Goal: Transaction & Acquisition: Book appointment/travel/reservation

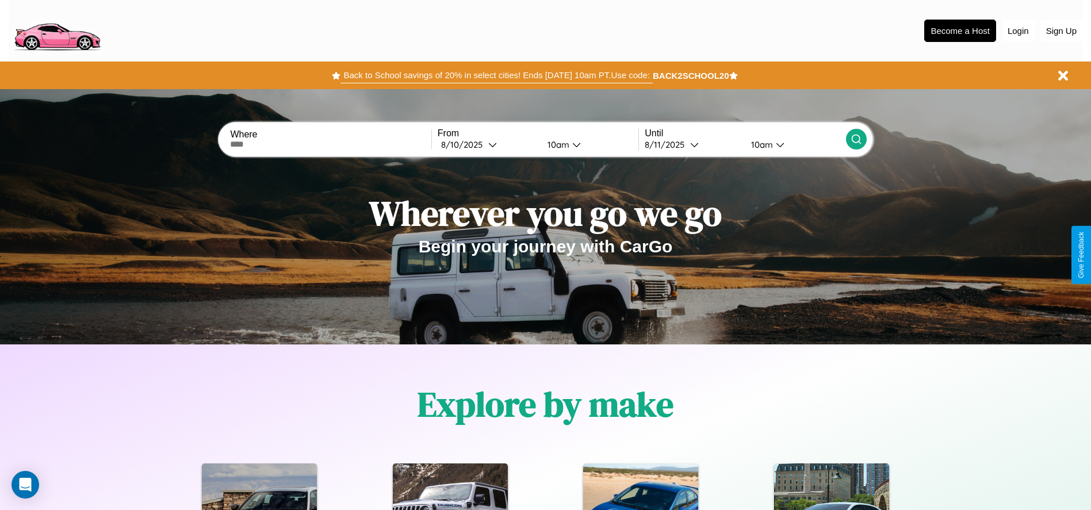
click at [496, 75] on button "Back to School savings of 20% in select cities! Ends [DATE] 10am PT. Use code:" at bounding box center [496, 75] width 312 height 16
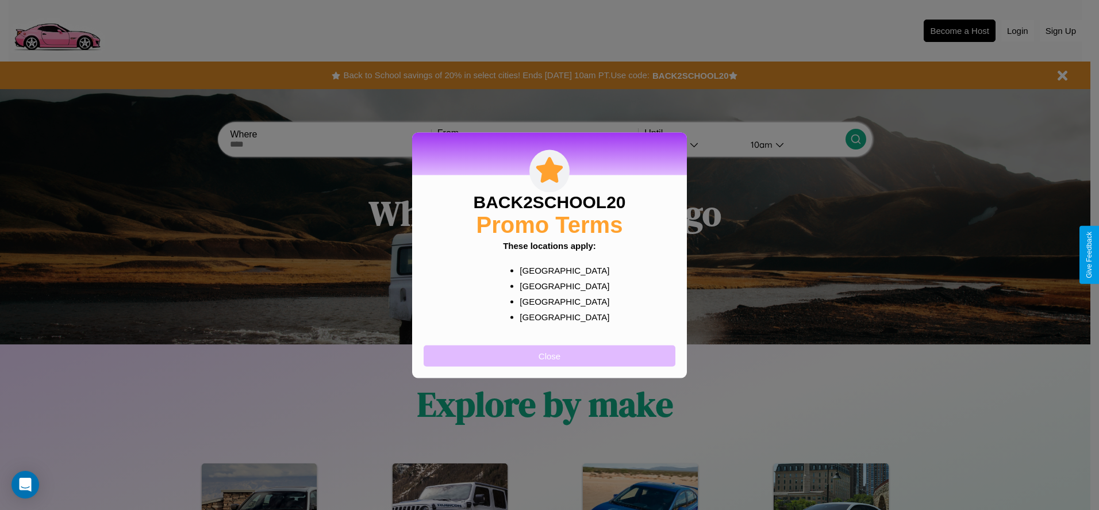
click at [550, 355] on button "Close" at bounding box center [550, 355] width 252 height 21
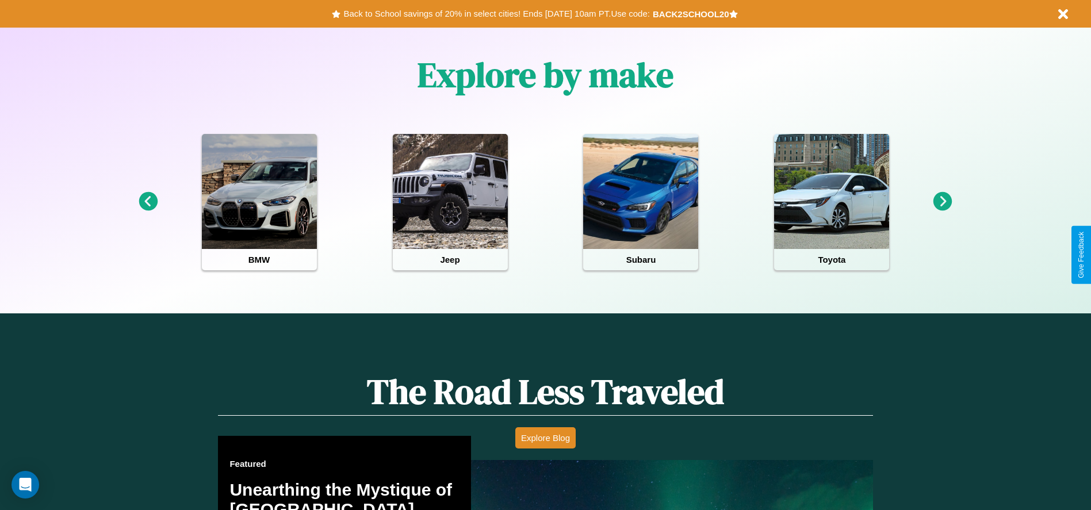
scroll to position [1650, 0]
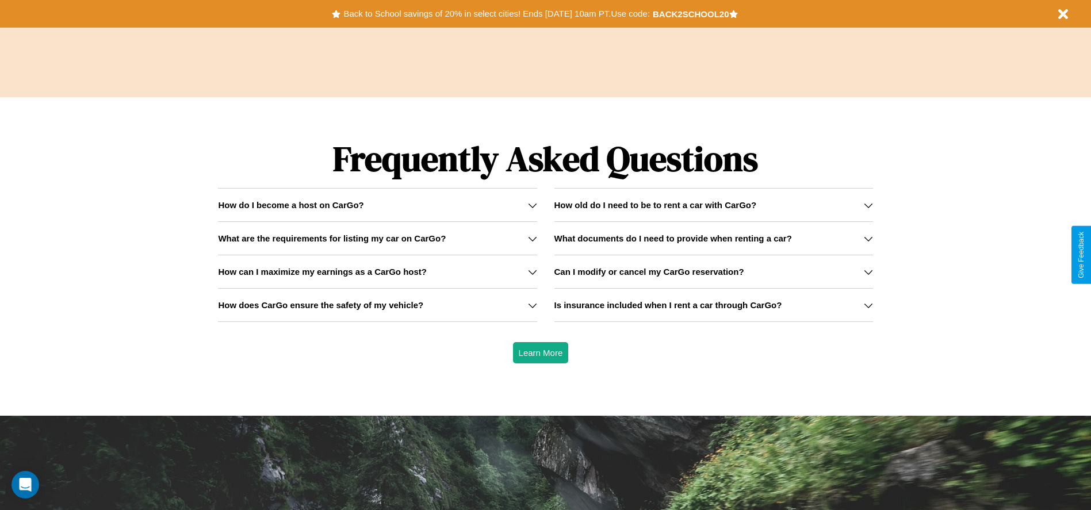
click at [532, 305] on icon at bounding box center [532, 305] width 9 height 9
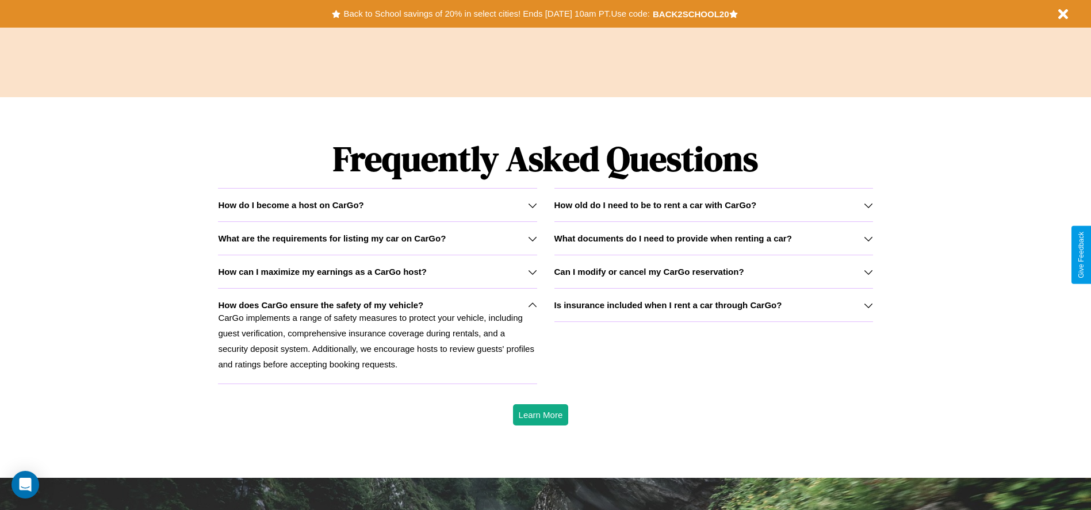
click at [868, 305] on icon at bounding box center [868, 305] width 9 height 9
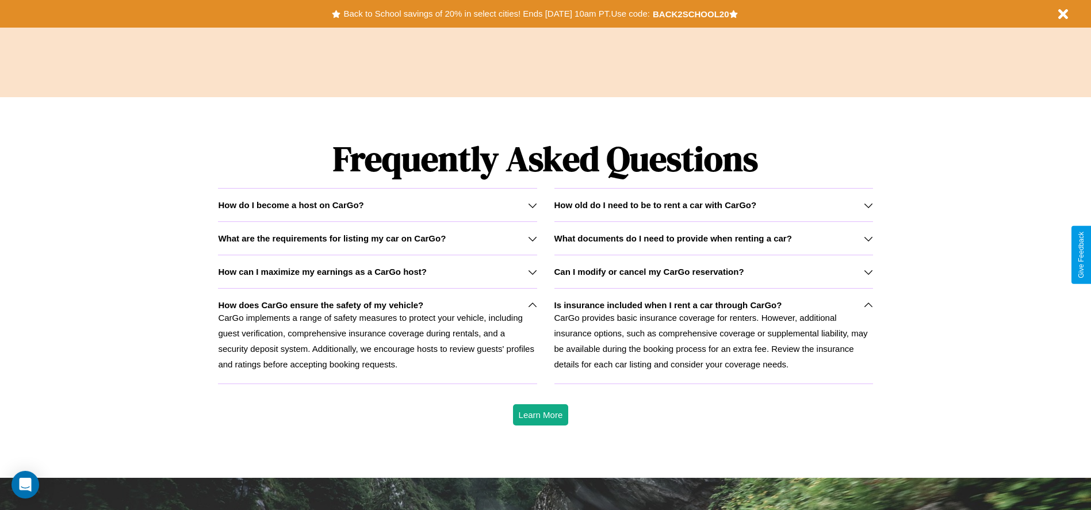
click at [377, 238] on h3 "What are the requirements for listing my car on CarGo?" at bounding box center [332, 238] width 228 height 10
click at [713, 271] on h3 "Can I modify or cancel my CarGo reservation?" at bounding box center [649, 272] width 190 height 10
click at [868, 205] on icon at bounding box center [868, 205] width 9 height 9
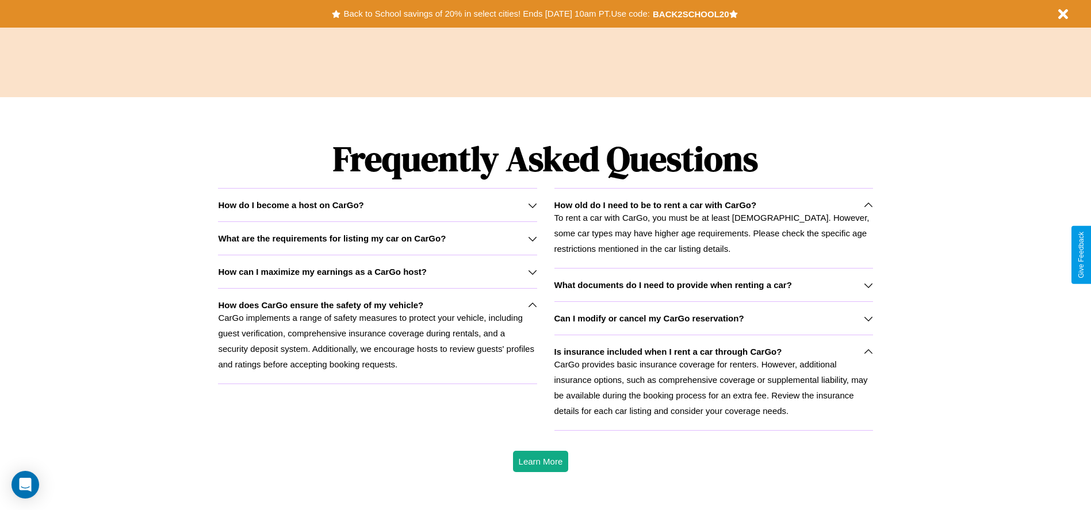
click at [532, 205] on icon at bounding box center [532, 205] width 9 height 9
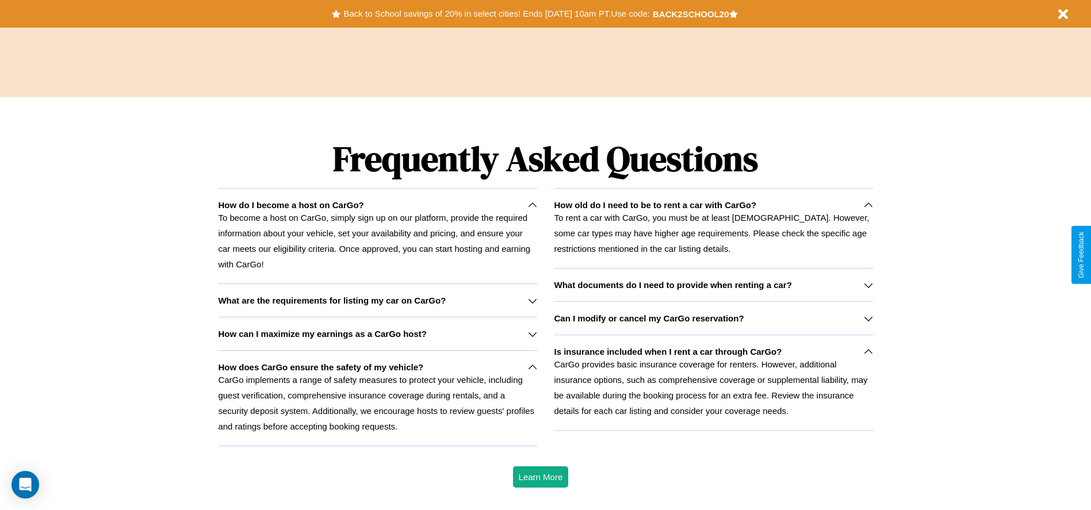
click at [377, 300] on h3 "What are the requirements for listing my car on CarGo?" at bounding box center [332, 301] width 228 height 10
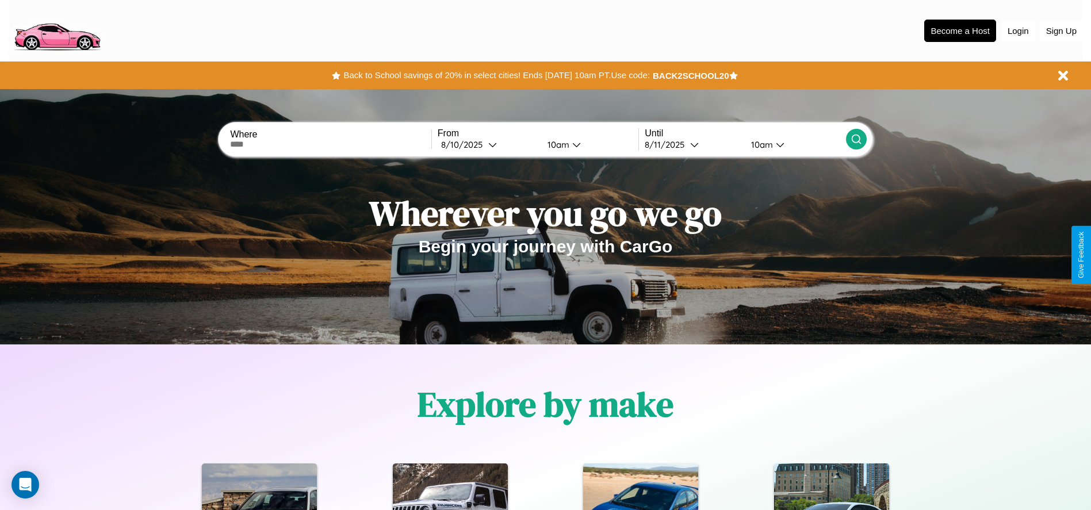
click at [331, 144] on input "text" at bounding box center [330, 144] width 201 height 9
type input "**********"
click at [488, 144] on div "[DATE]" at bounding box center [464, 144] width 47 height 11
select select "*"
select select "****"
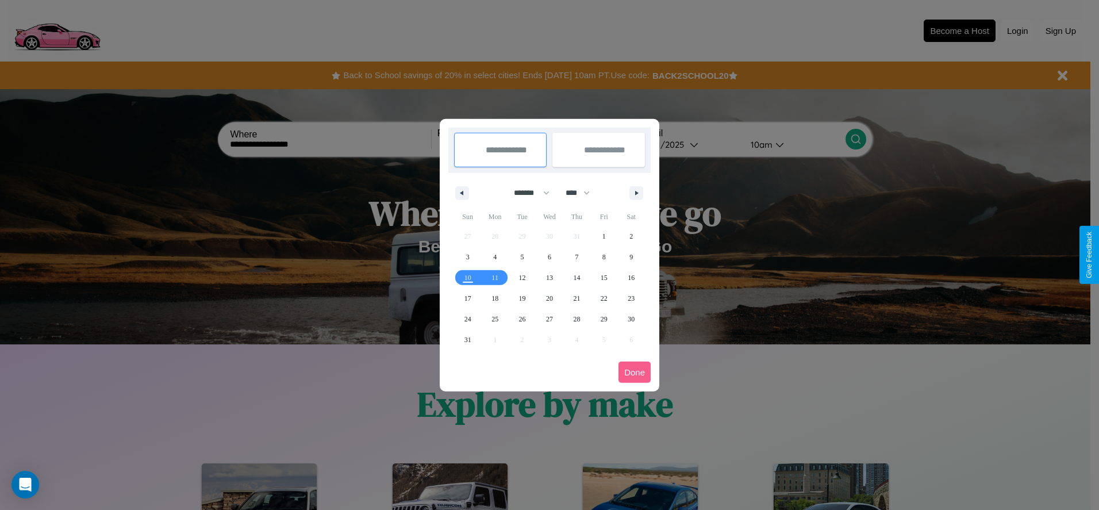
click at [527, 193] on select "******* ******** ***** ***** *** **** **** ****** ********* ******* ******** **…" at bounding box center [529, 192] width 49 height 19
select select "*"
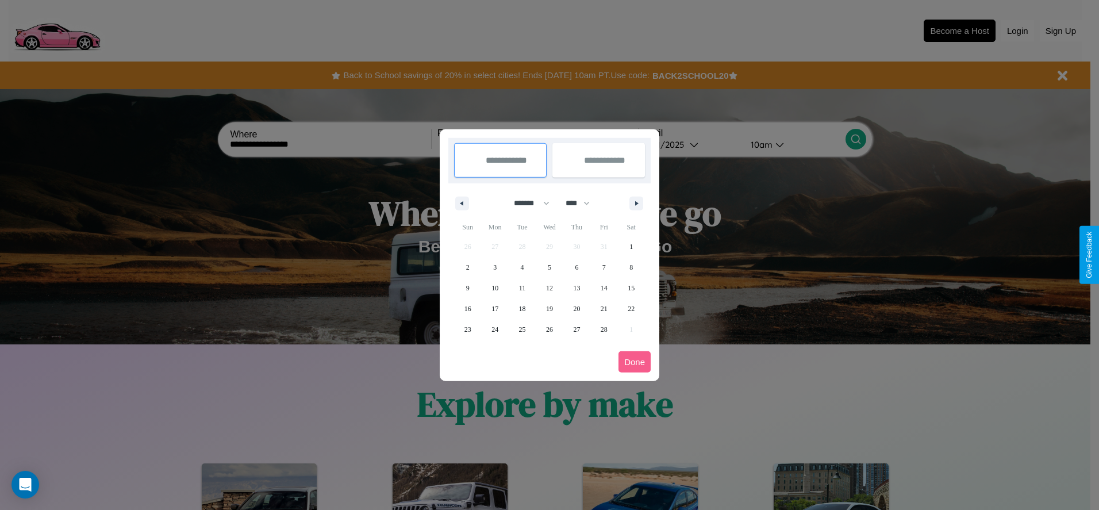
click at [583, 203] on select "**** **** **** **** **** **** **** **** **** **** **** **** **** **** **** ****…" at bounding box center [577, 203] width 35 height 19
select select "****"
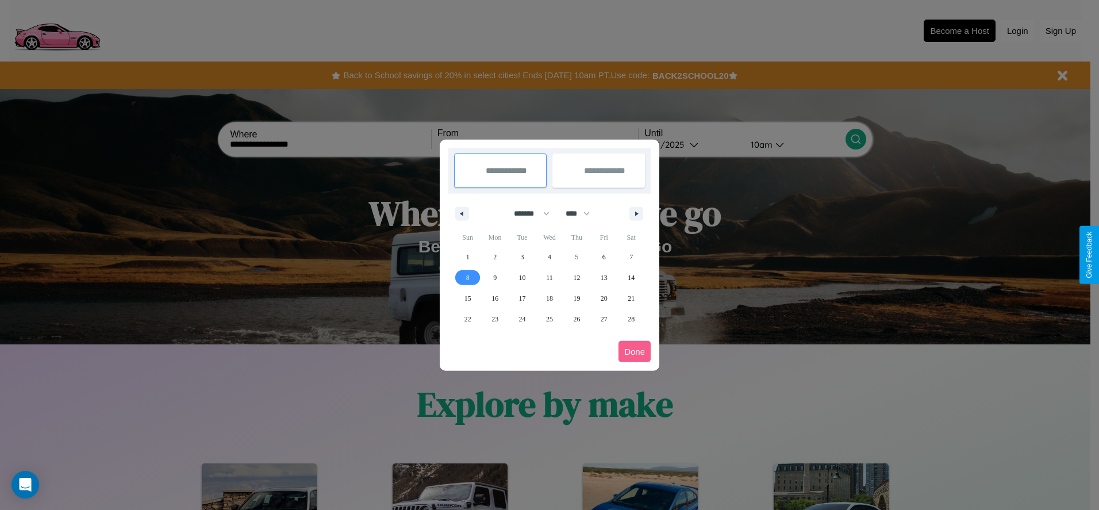
click at [467, 277] on span "8" at bounding box center [467, 277] width 3 height 21
type input "**********"
click at [577, 277] on span "12" at bounding box center [576, 277] width 7 height 21
type input "**********"
click at [635, 351] on button "Done" at bounding box center [635, 351] width 32 height 21
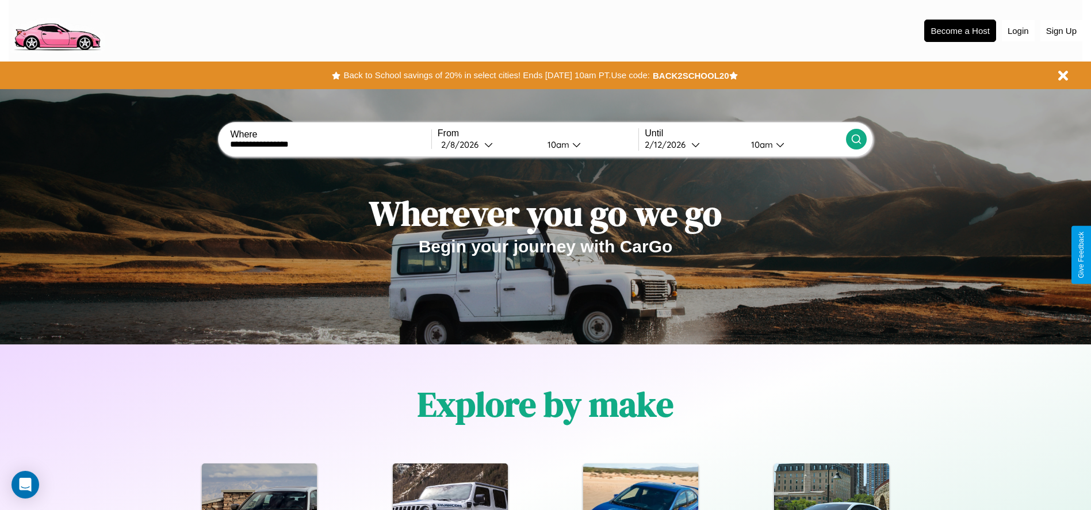
click at [856, 139] on icon at bounding box center [856, 139] width 12 height 12
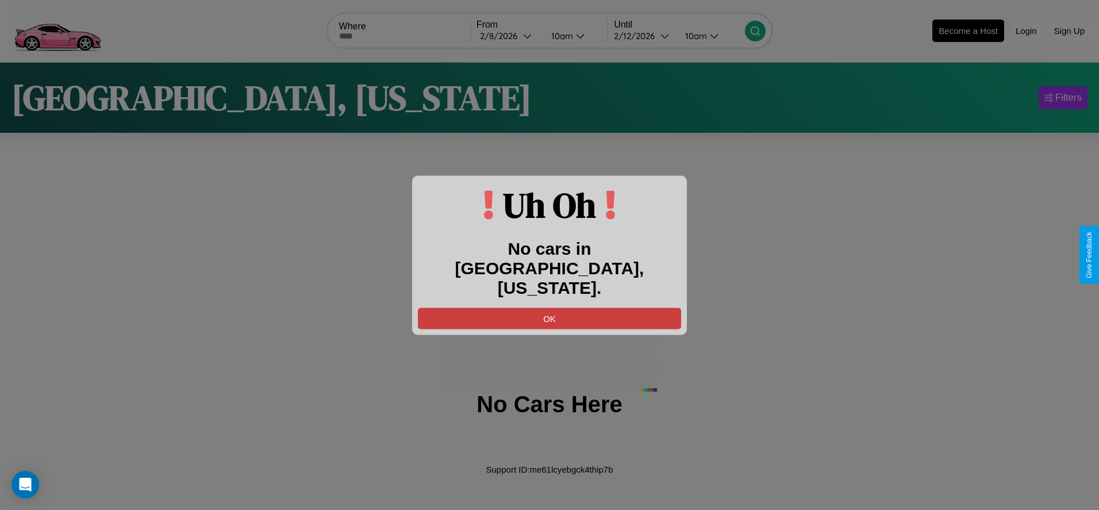
click at [550, 308] on button "OK" at bounding box center [549, 318] width 263 height 21
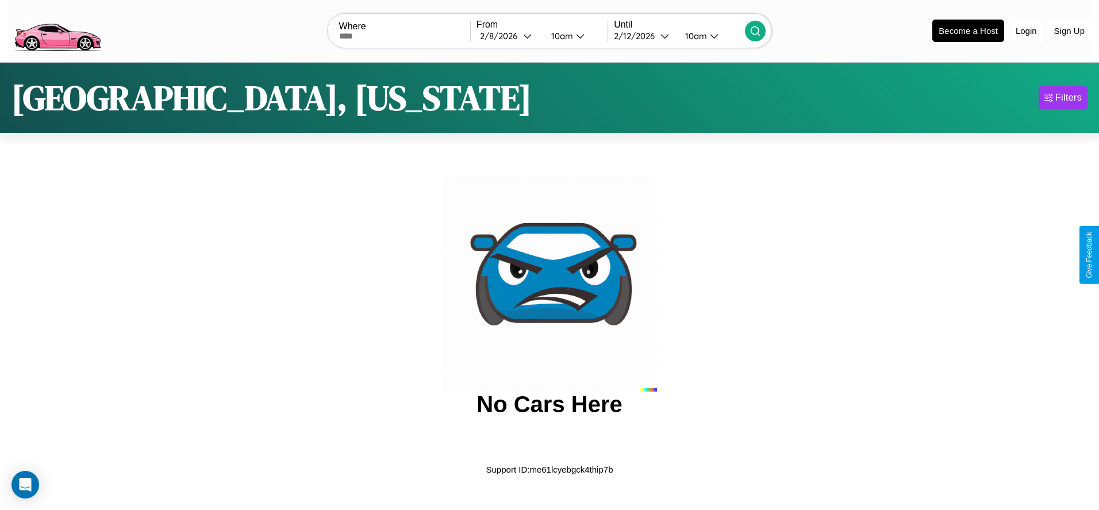
click at [57, 29] on img at bounding box center [57, 30] width 97 height 48
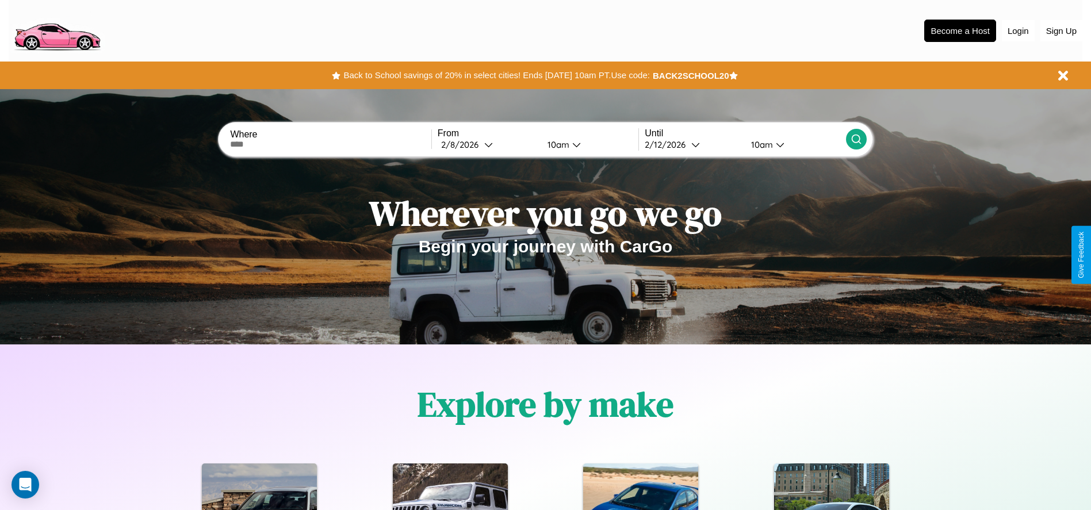
click at [331, 144] on input "text" at bounding box center [330, 144] width 201 height 9
type input "******"
click at [488, 144] on icon at bounding box center [488, 144] width 9 height 9
select select "*"
select select "****"
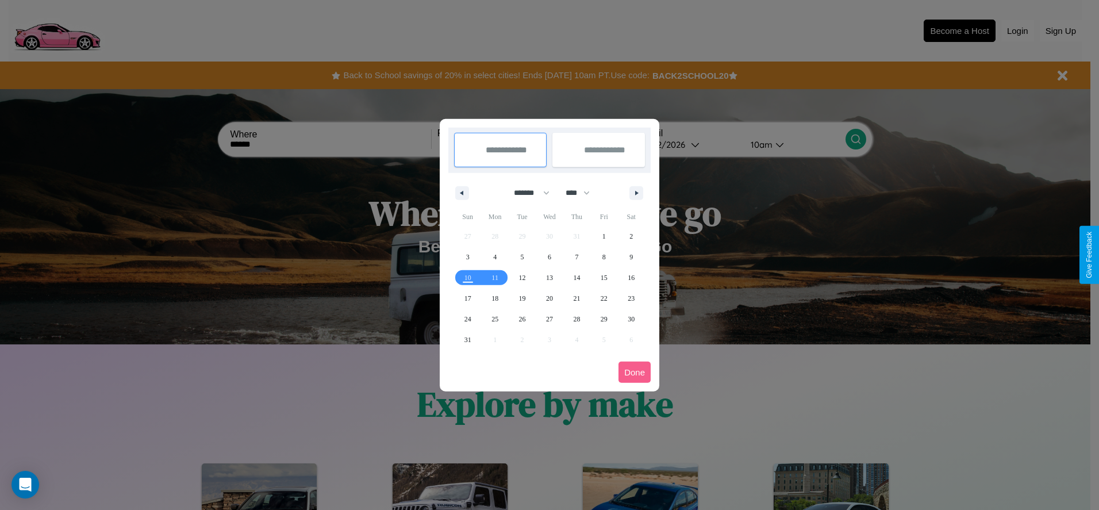
drag, startPoint x: 527, startPoint y: 193, endPoint x: 550, endPoint y: 231, distance: 44.4
click at [527, 193] on select "******* ******** ***** ***** *** **** **** ****** ********* ******* ******** **…" at bounding box center [529, 192] width 49 height 19
select select "*"
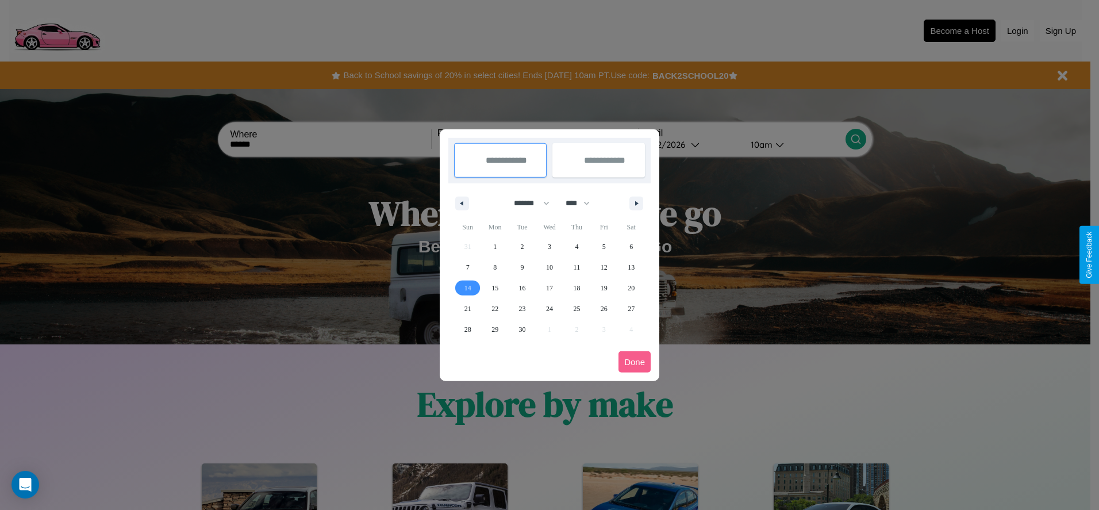
click at [467, 288] on span "14" at bounding box center [468, 288] width 7 height 21
type input "**********"
click at [549, 288] on span "17" at bounding box center [549, 288] width 7 height 21
type input "**********"
click at [635, 362] on button "Done" at bounding box center [635, 361] width 32 height 21
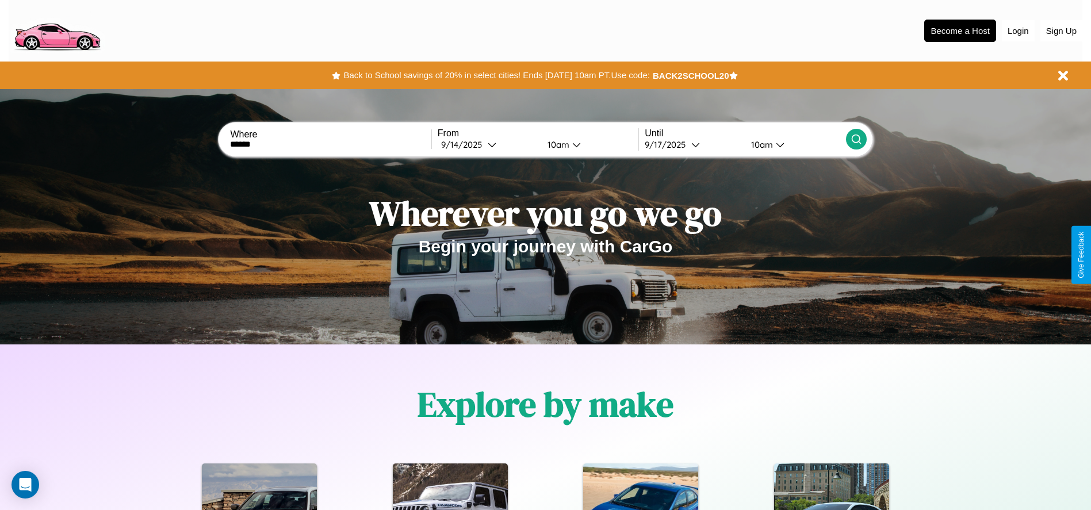
click at [856, 139] on icon at bounding box center [856, 139] width 12 height 12
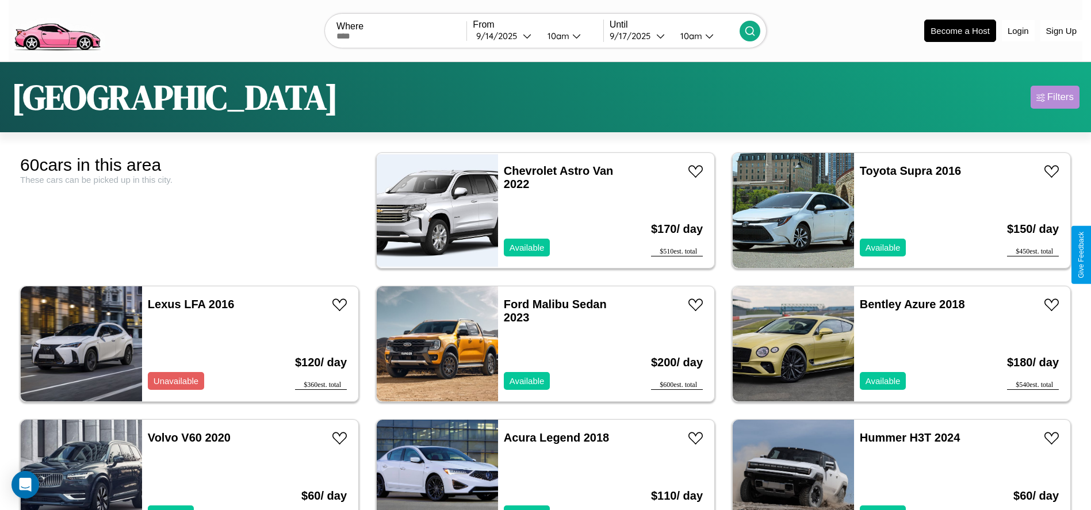
click at [1055, 97] on div "Filters" at bounding box center [1060, 97] width 26 height 12
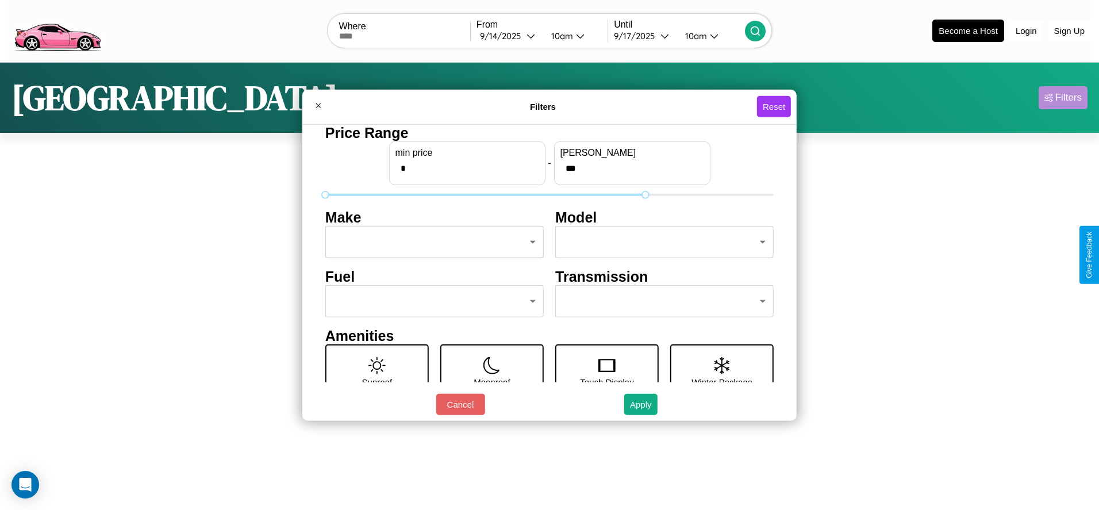
type input "***"
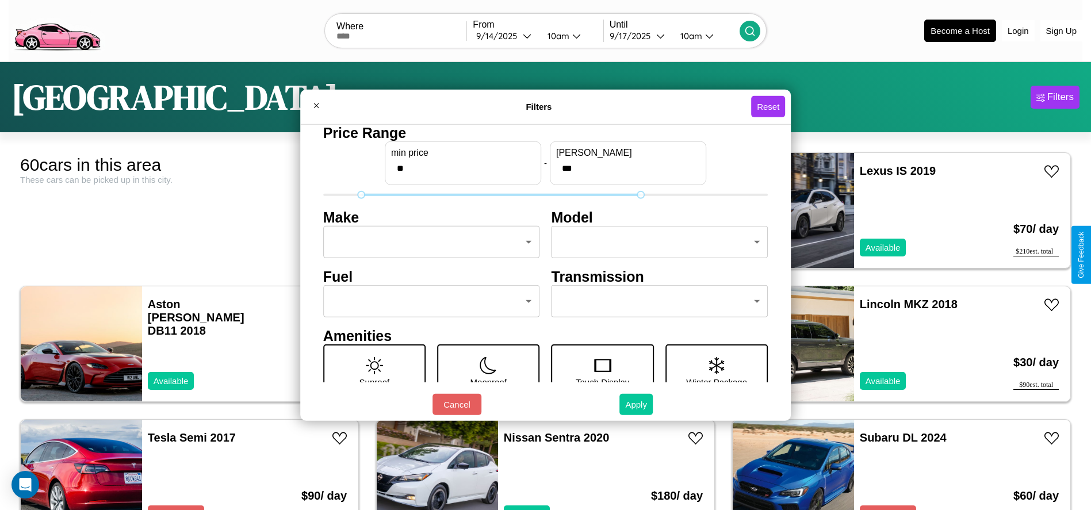
type input "**"
click at [637, 404] on button "Apply" at bounding box center [635, 404] width 33 height 21
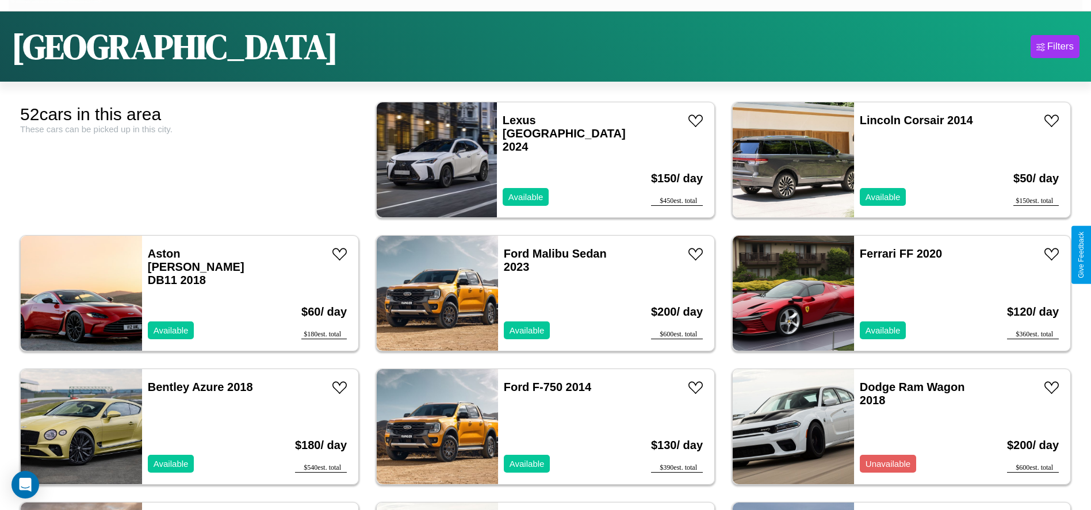
scroll to position [71, 0]
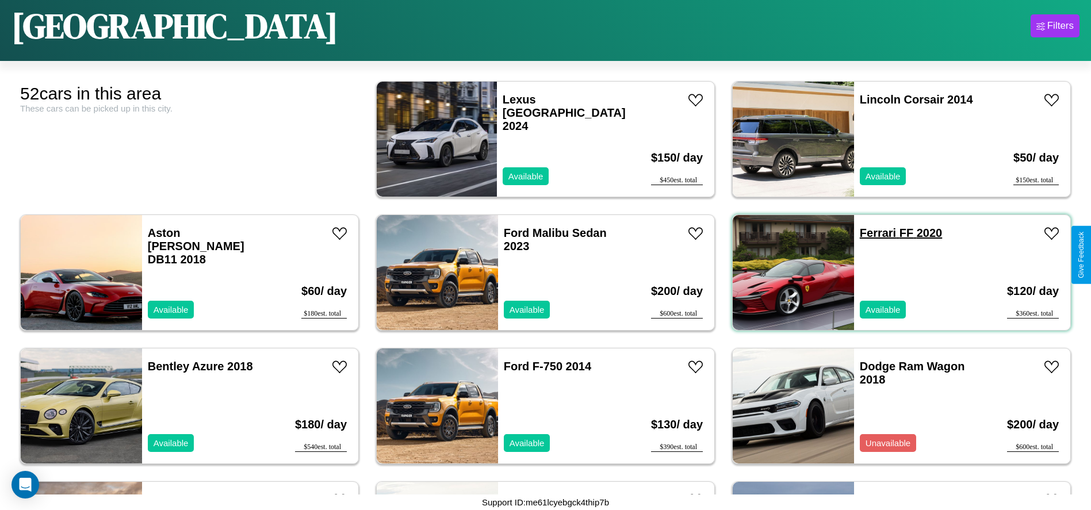
click at [871, 233] on link "Ferrari FF 2020" at bounding box center [901, 233] width 82 height 13
click at [541, 273] on div "Ford Malibu Sedan 2023 Available" at bounding box center [564, 272] width 133 height 115
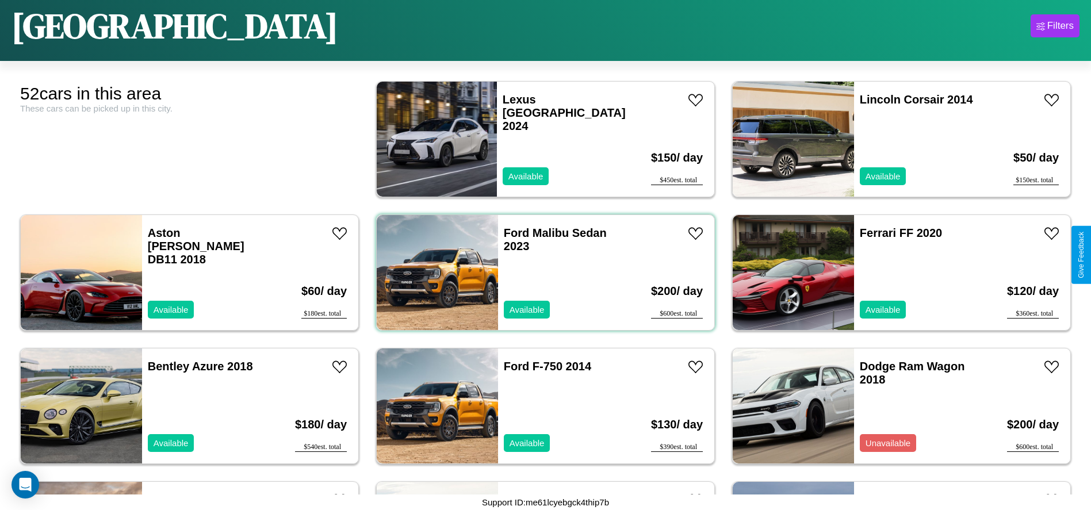
click at [541, 273] on div "Ford Malibu Sedan 2023 Available" at bounding box center [564, 272] width 133 height 115
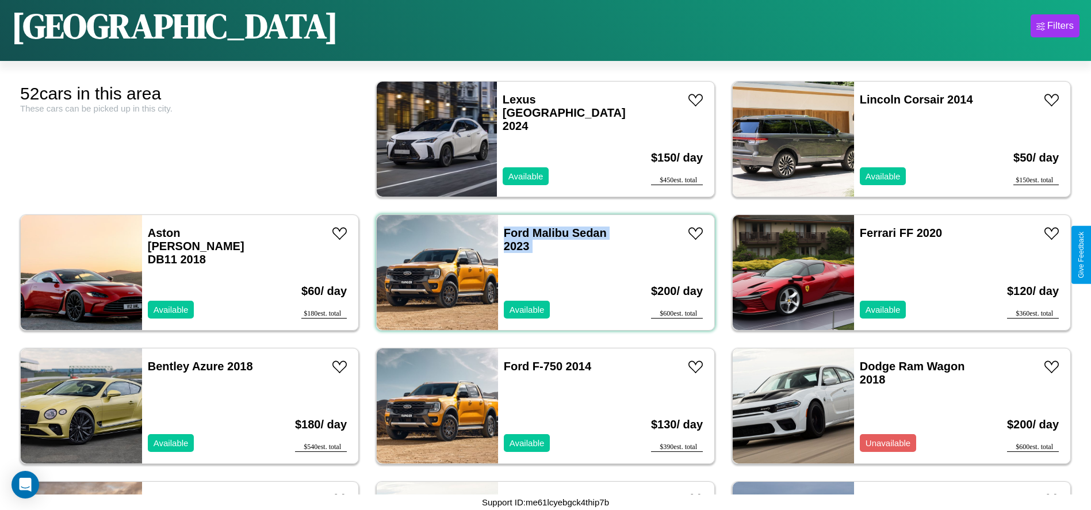
click at [541, 273] on div "Ford Malibu Sedan 2023 Available" at bounding box center [564, 272] width 133 height 115
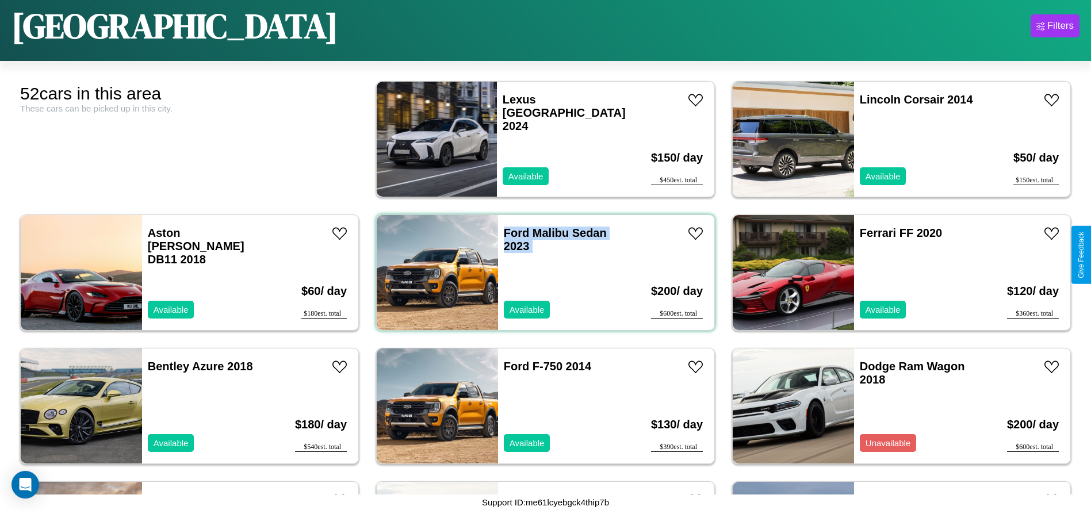
click at [541, 273] on div "Ford Malibu Sedan 2023 Available" at bounding box center [564, 272] width 133 height 115
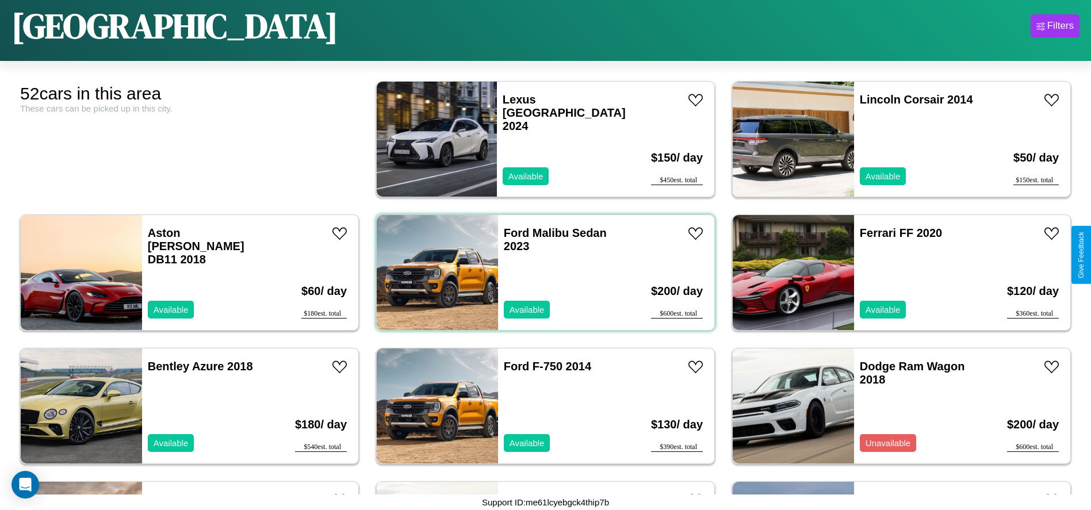
click at [541, 273] on div "Ford Malibu Sedan 2023 Available" at bounding box center [564, 272] width 133 height 115
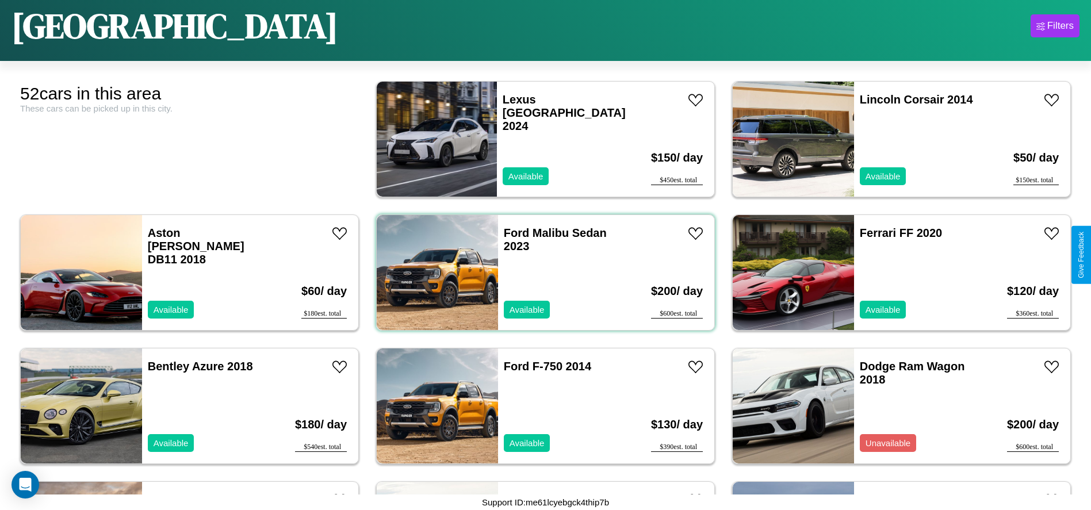
click at [541, 273] on div "Ford Malibu Sedan 2023 Available" at bounding box center [564, 272] width 133 height 115
click at [512, 233] on link "Ford Malibu Sedan 2023" at bounding box center [555, 240] width 103 height 26
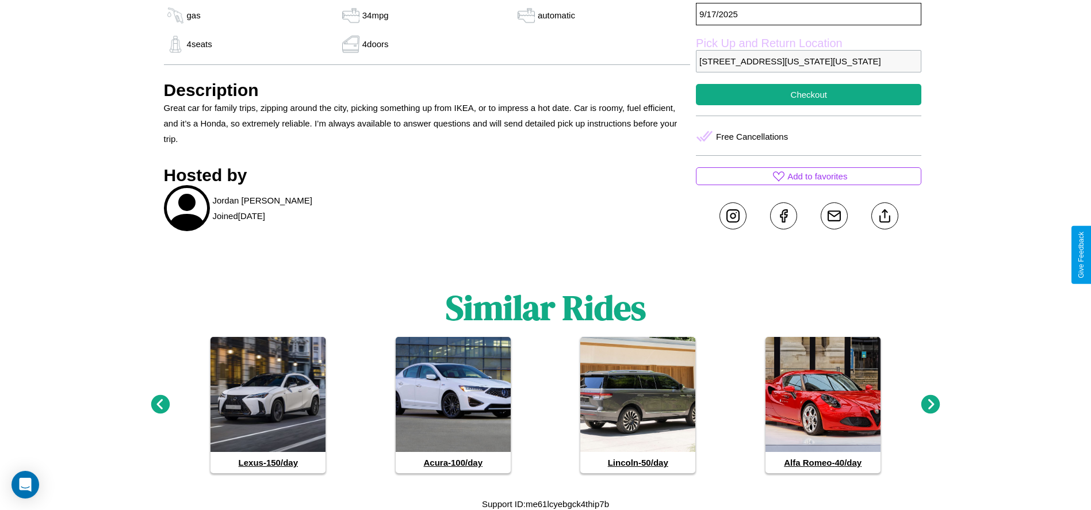
scroll to position [660, 0]
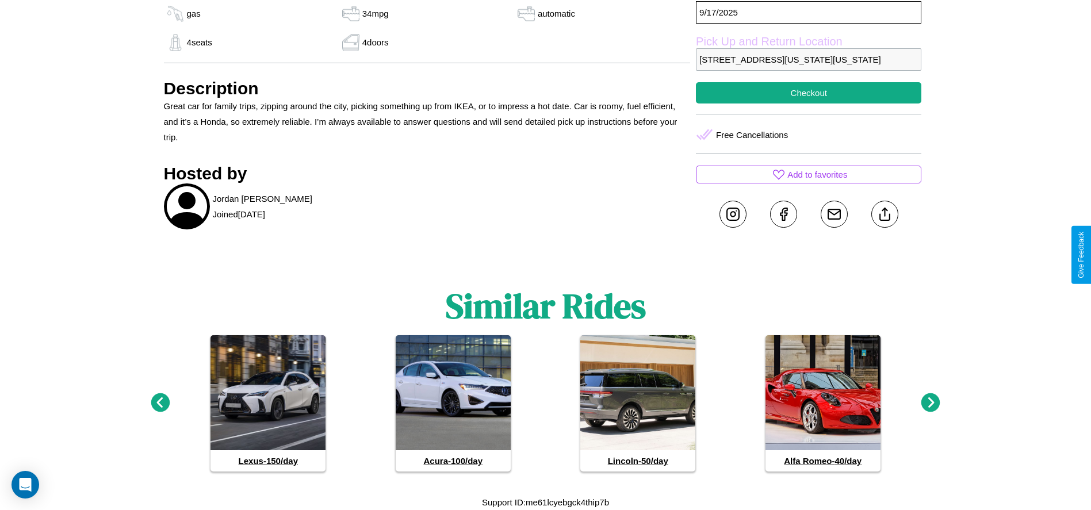
click at [930, 403] on icon at bounding box center [930, 402] width 19 height 19
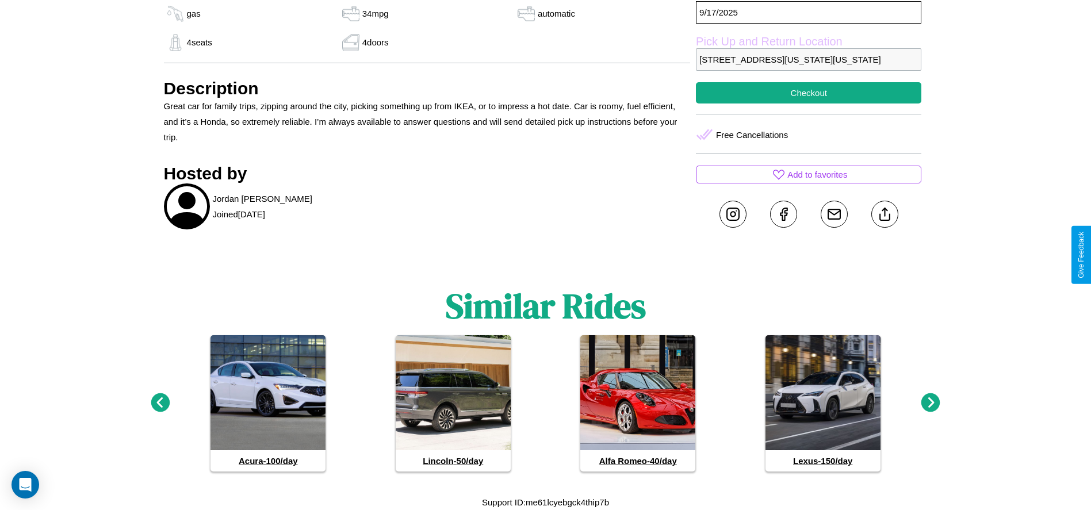
click at [930, 403] on icon at bounding box center [930, 402] width 19 height 19
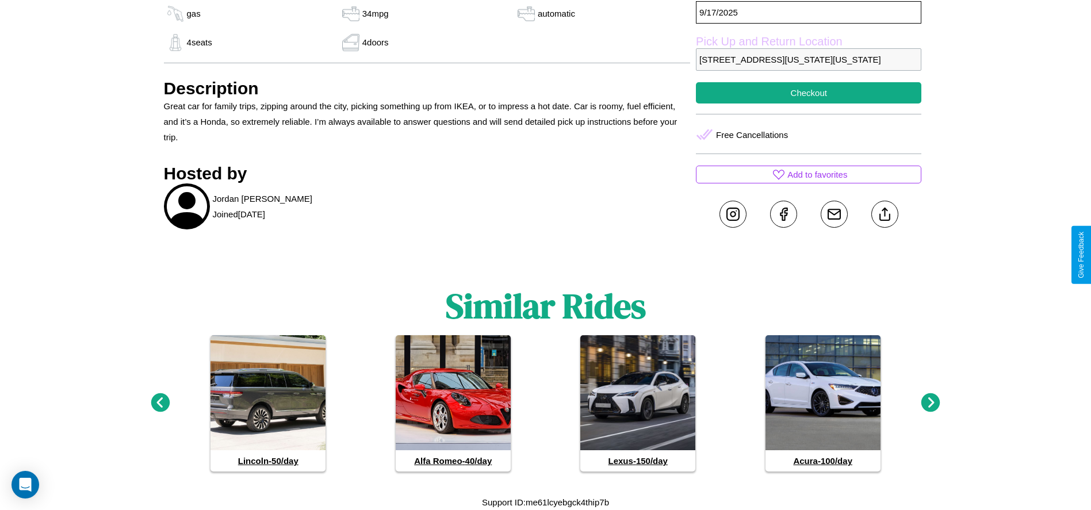
click at [930, 403] on icon at bounding box center [930, 402] width 19 height 19
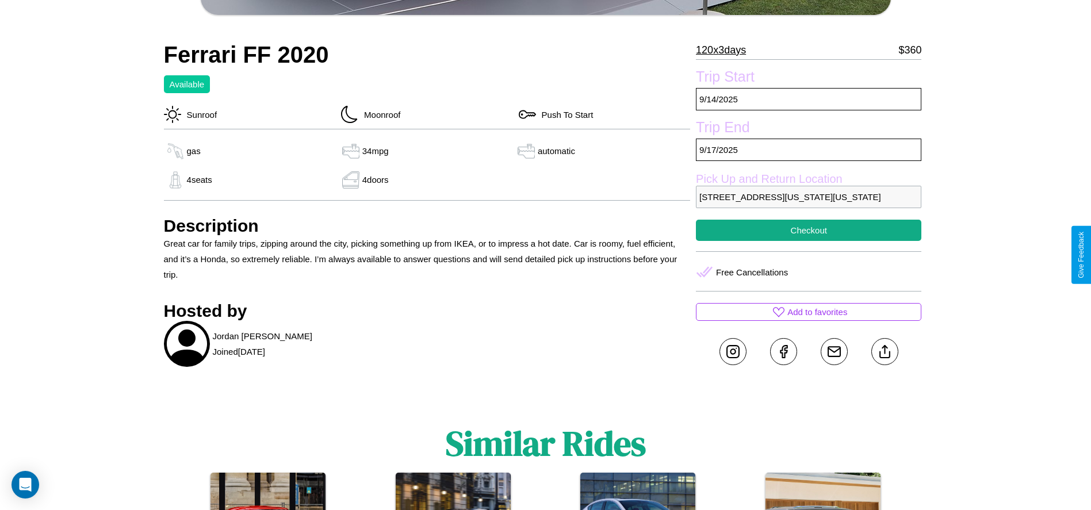
scroll to position [497, 0]
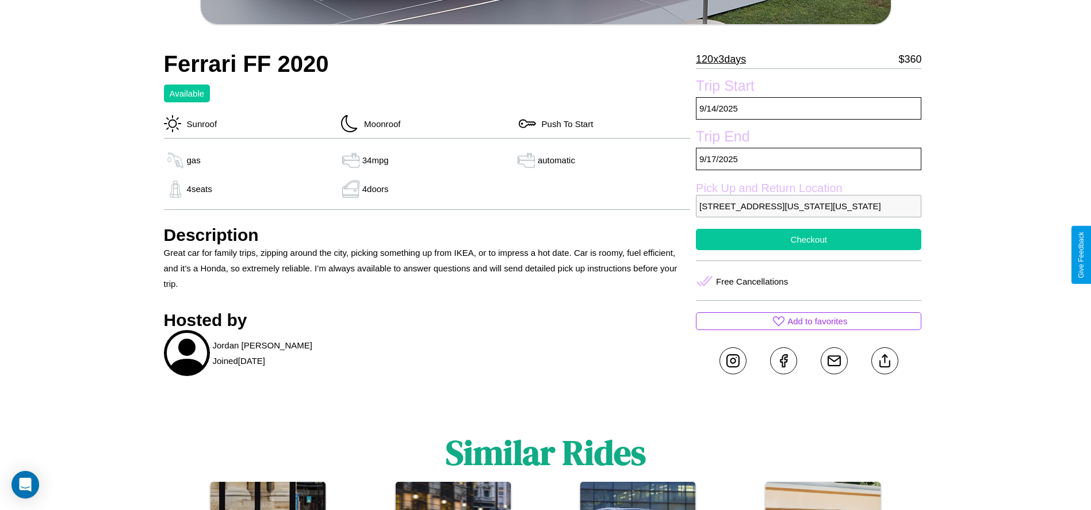
click at [808, 250] on button "Checkout" at bounding box center [808, 239] width 225 height 21
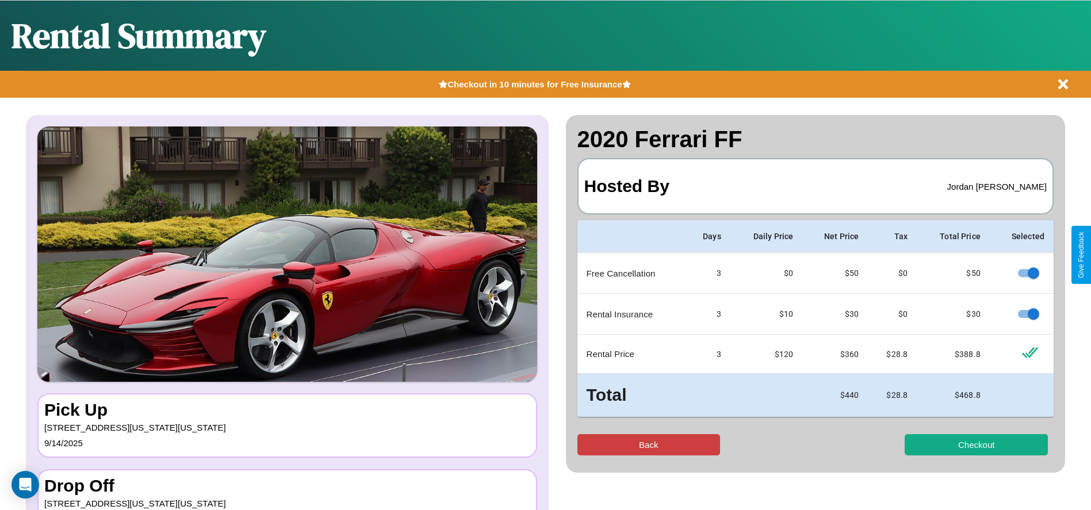
click at [648, 444] on button "Back" at bounding box center [648, 444] width 143 height 21
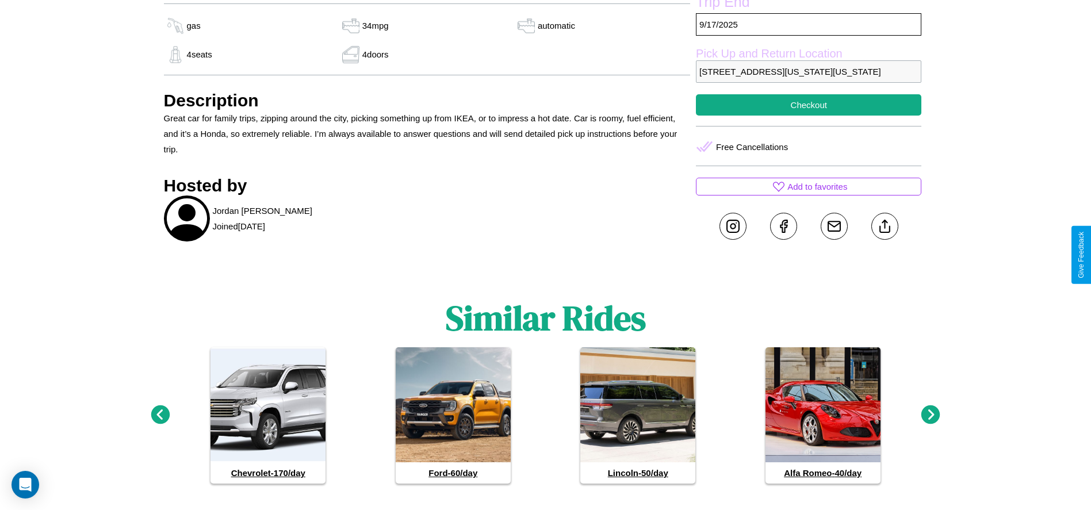
scroll to position [660, 0]
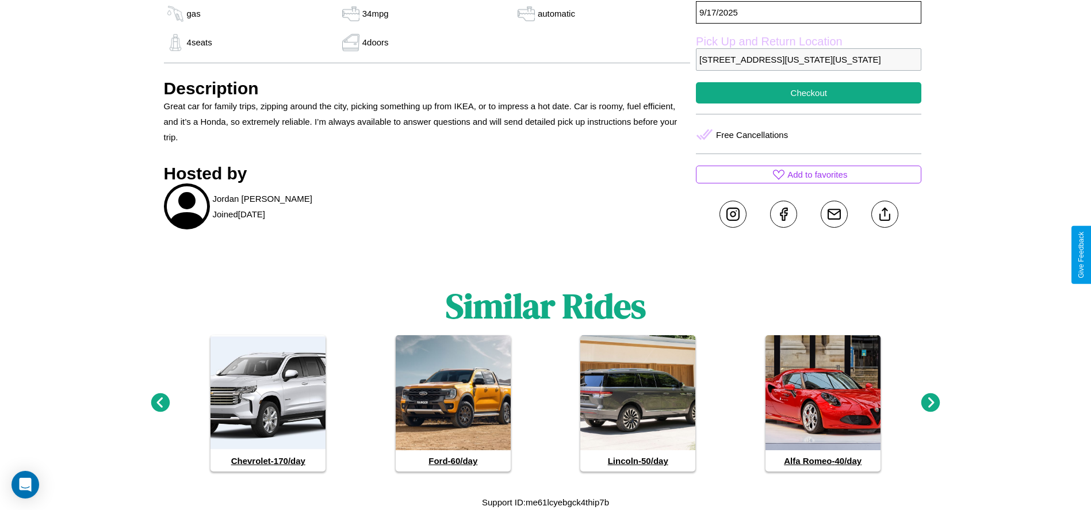
click at [930, 403] on icon at bounding box center [930, 402] width 19 height 19
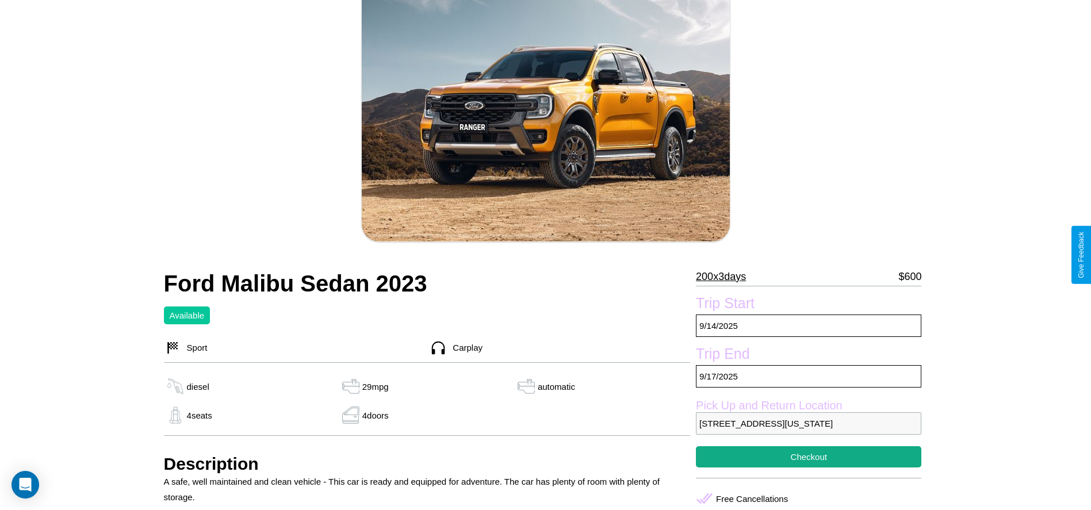
scroll to position [117, 0]
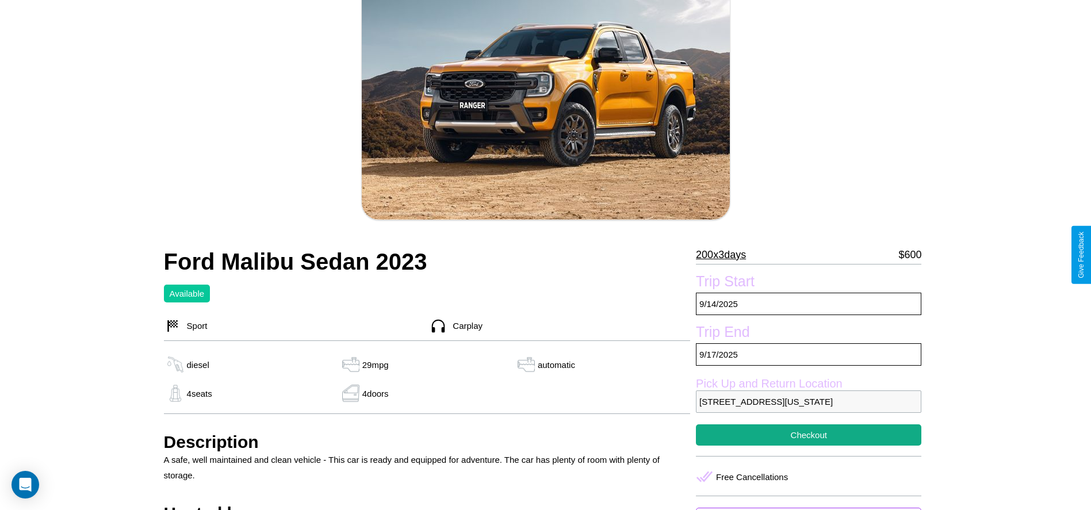
click at [725, 255] on p "200 x 3 days" at bounding box center [721, 255] width 50 height 18
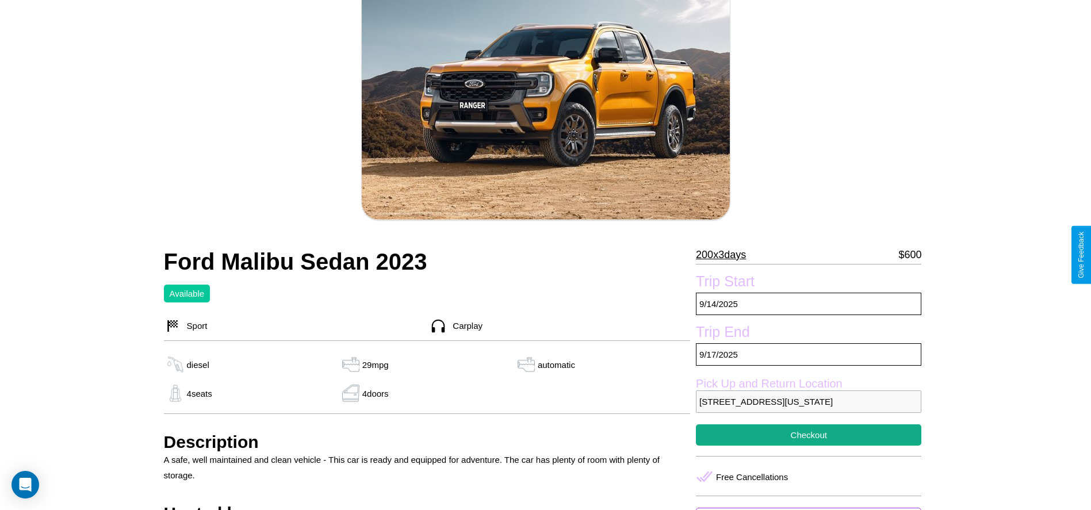
click at [725, 255] on p "200 x 3 days" at bounding box center [721, 255] width 50 height 18
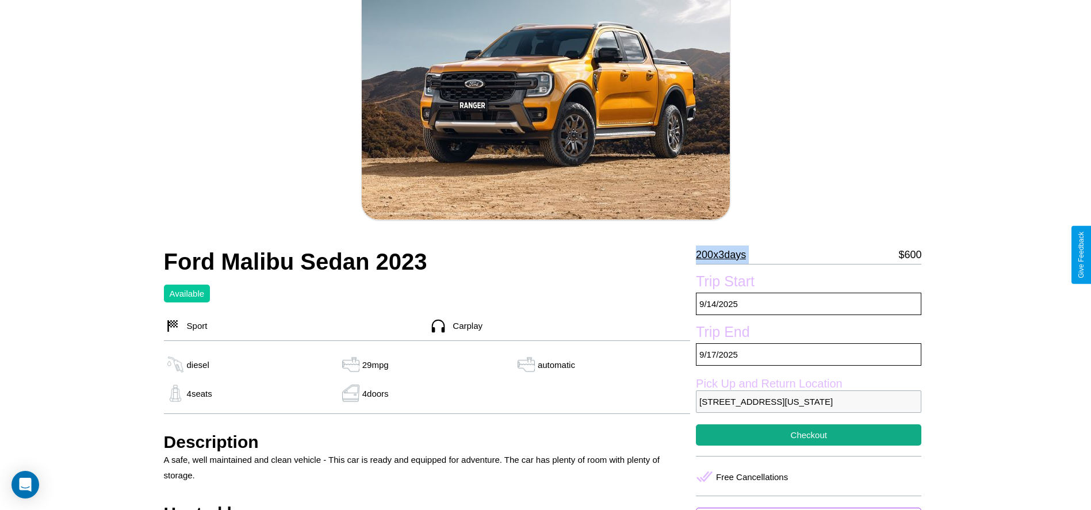
click at [725, 255] on p "200 x 3 days" at bounding box center [721, 255] width 50 height 18
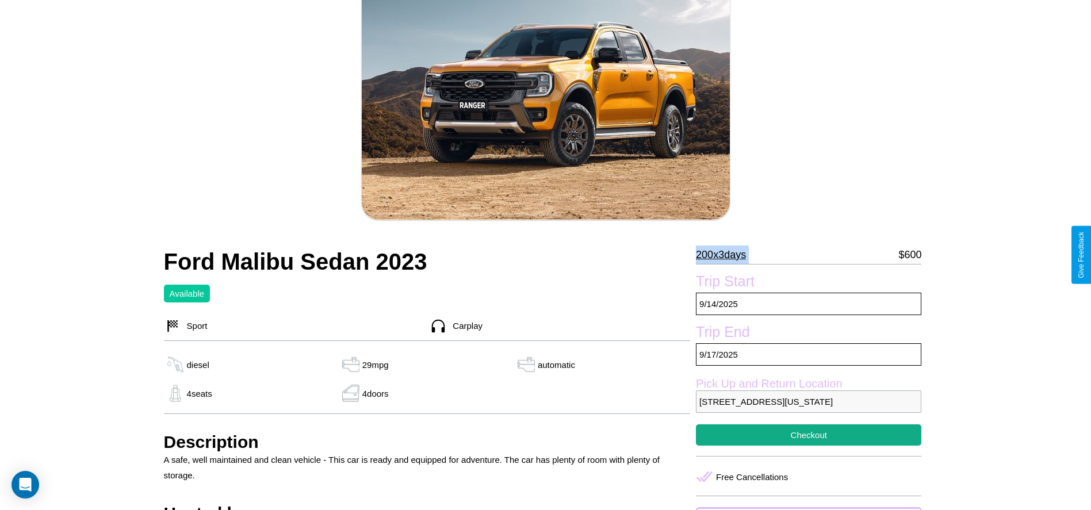
click at [725, 255] on p "200 x 3 days" at bounding box center [721, 255] width 50 height 18
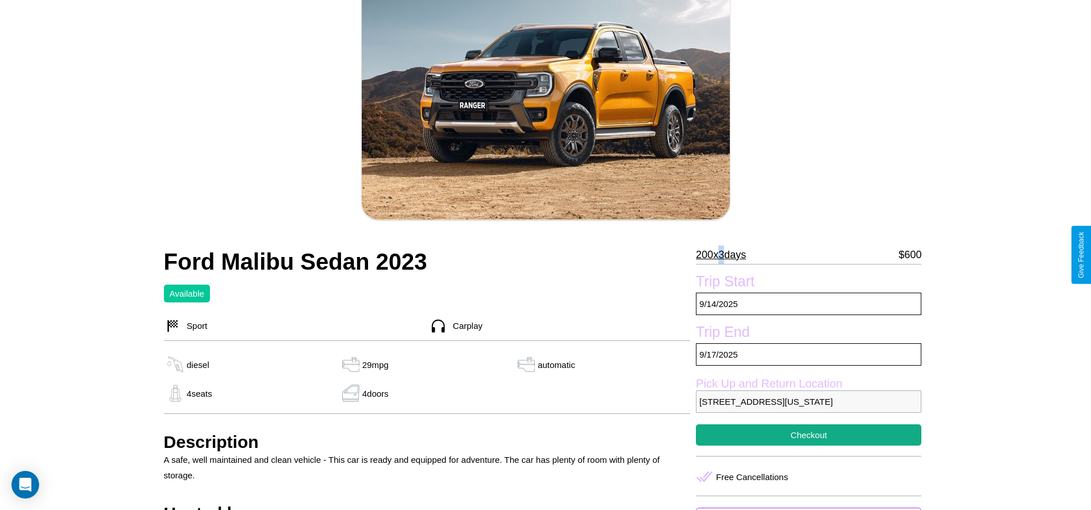
click at [725, 255] on p "200 x 3 days" at bounding box center [721, 255] width 50 height 18
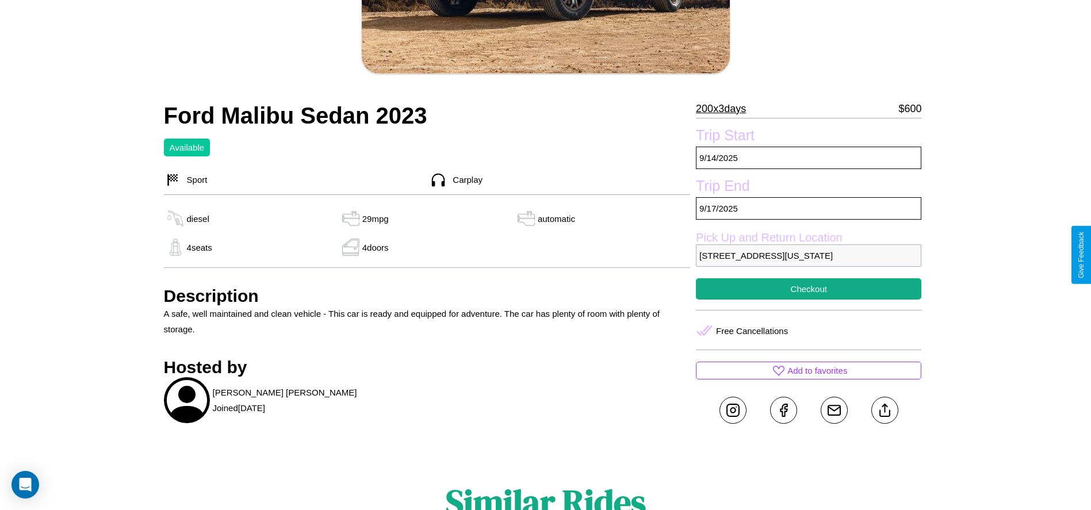
scroll to position [312, 0]
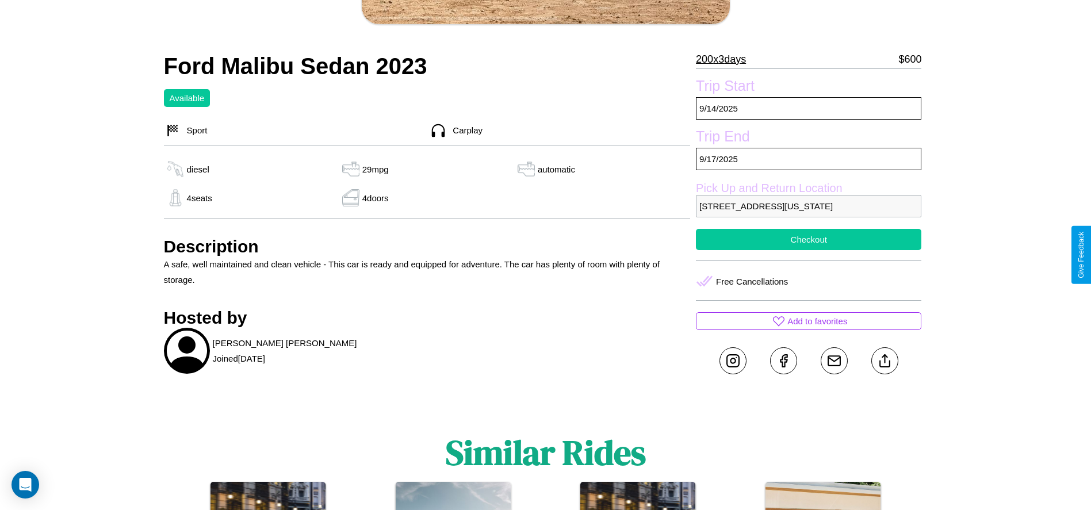
click at [808, 250] on button "Checkout" at bounding box center [808, 239] width 225 height 21
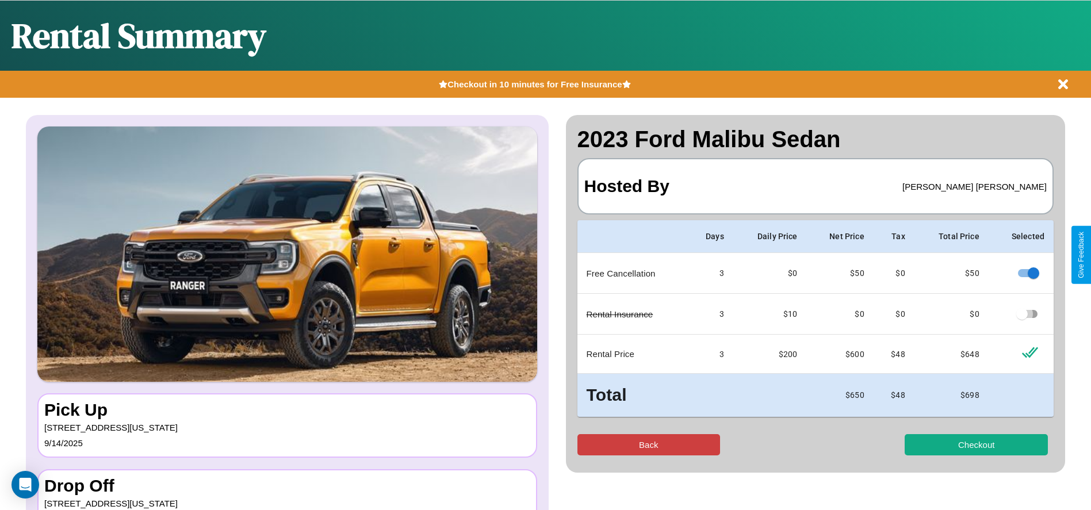
click at [648, 444] on button "Back" at bounding box center [648, 444] width 143 height 21
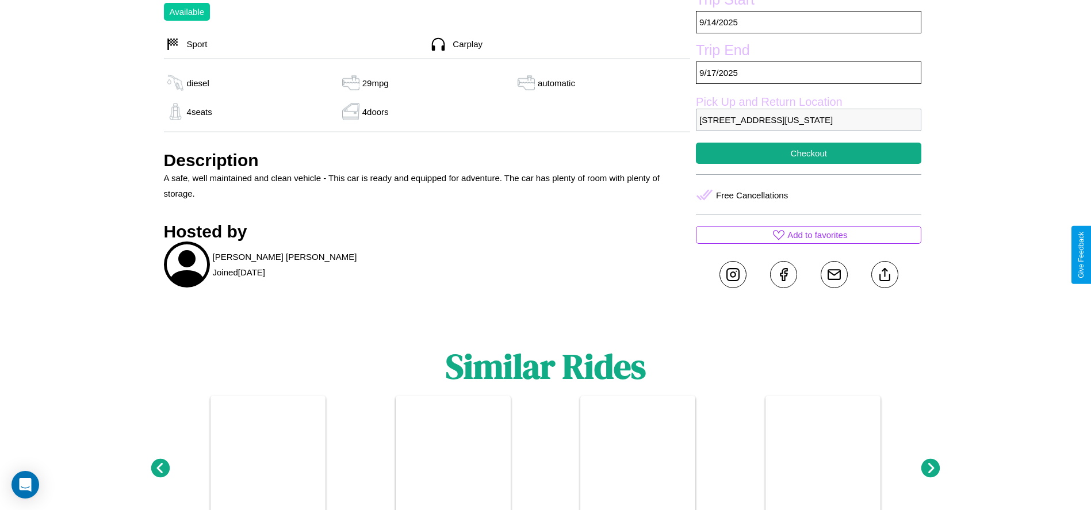
scroll to position [434, 0]
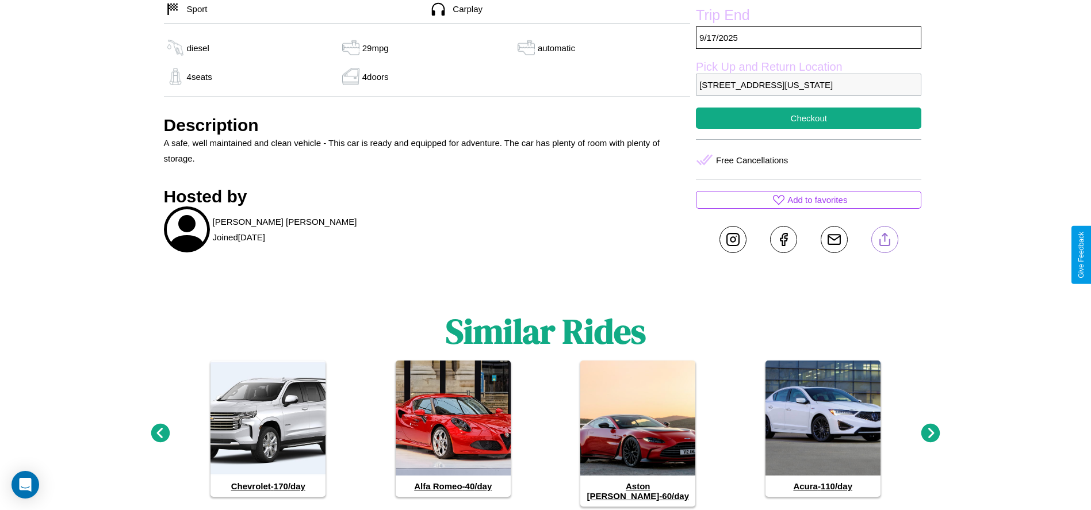
click at [884, 242] on line at bounding box center [884, 237] width 0 height 8
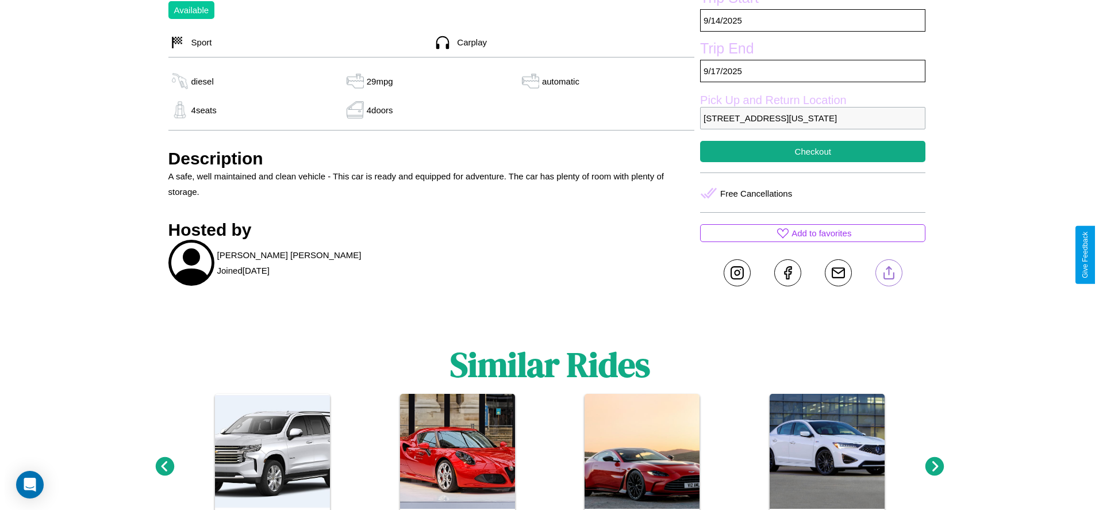
scroll to position [394, 0]
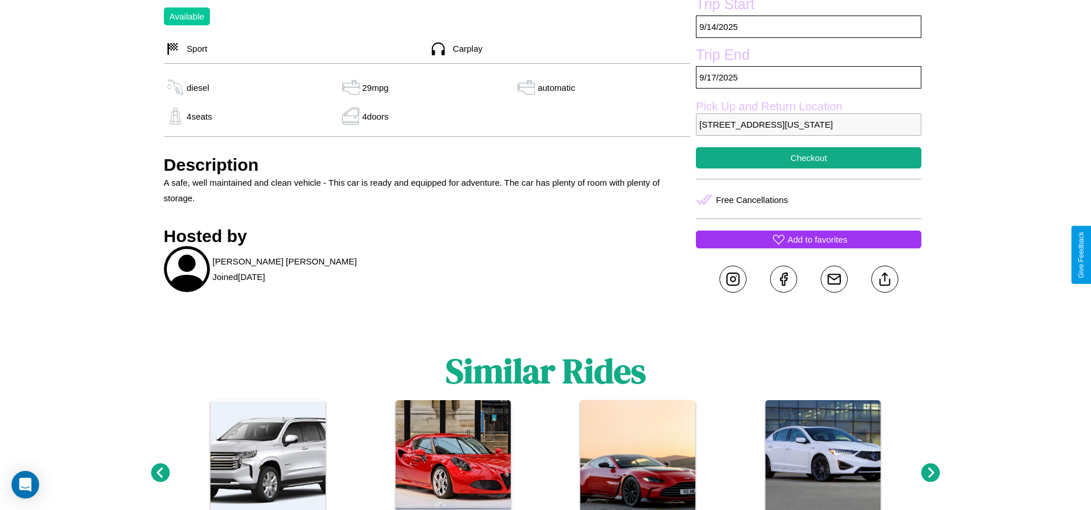
click at [808, 247] on p "Add to favorites" at bounding box center [817, 240] width 60 height 16
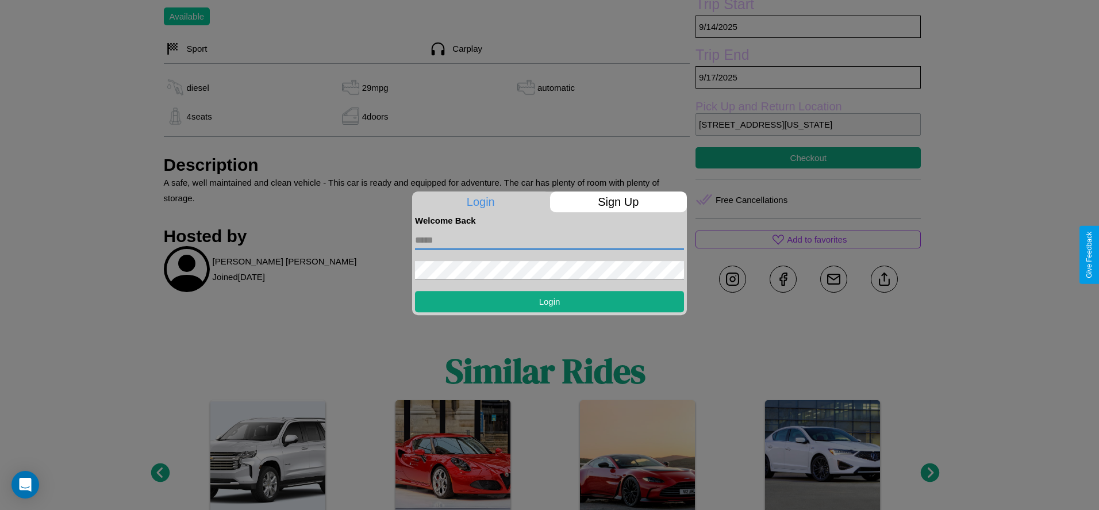
click at [550, 240] on input "text" at bounding box center [549, 240] width 269 height 18
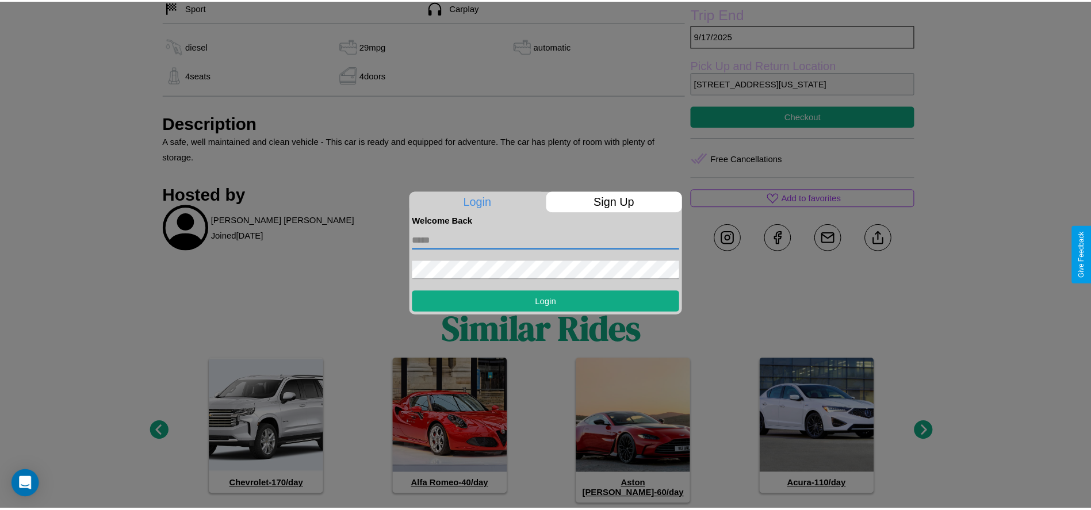
scroll to position [474, 0]
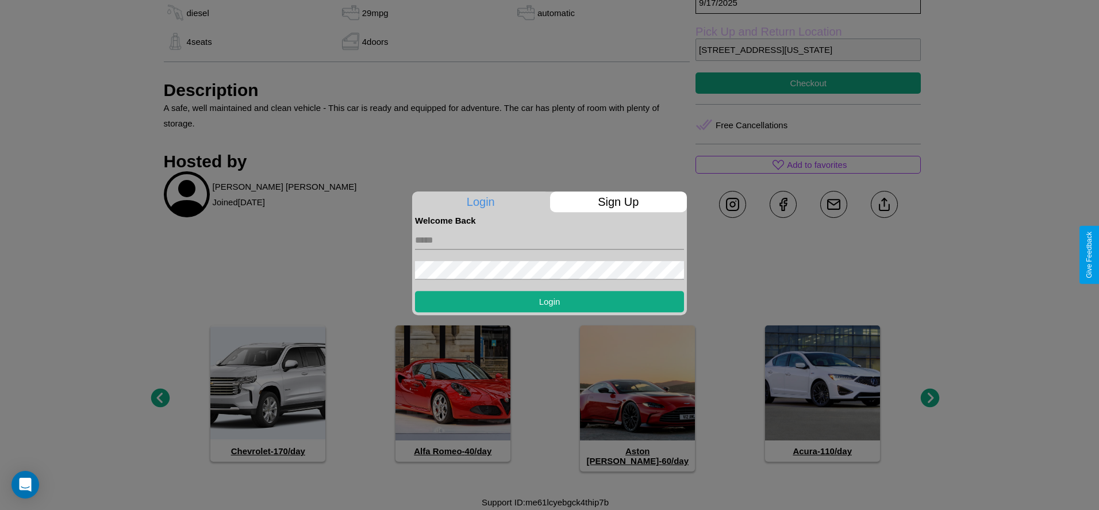
click at [930, 403] on div at bounding box center [549, 255] width 1099 height 510
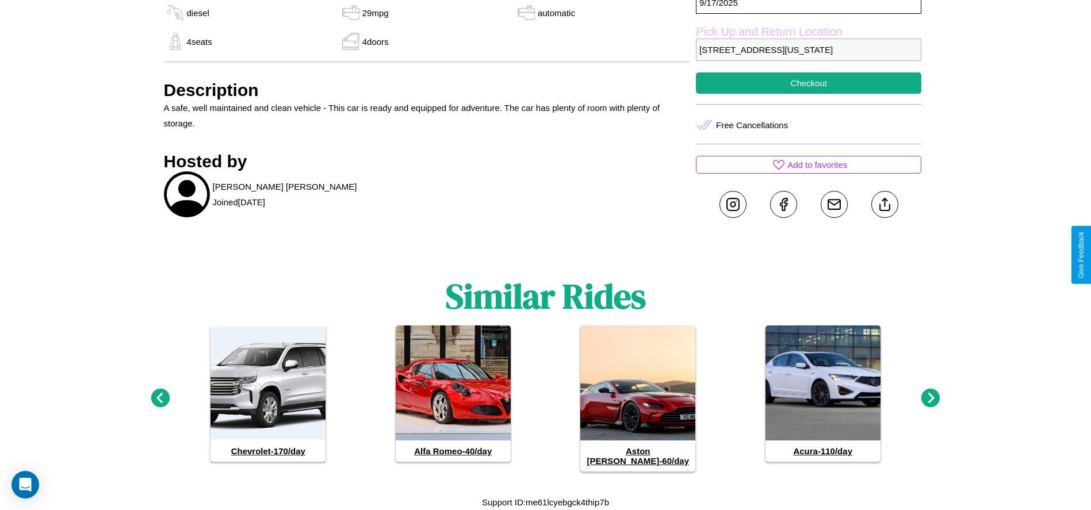
click at [930, 403] on icon at bounding box center [930, 398] width 19 height 19
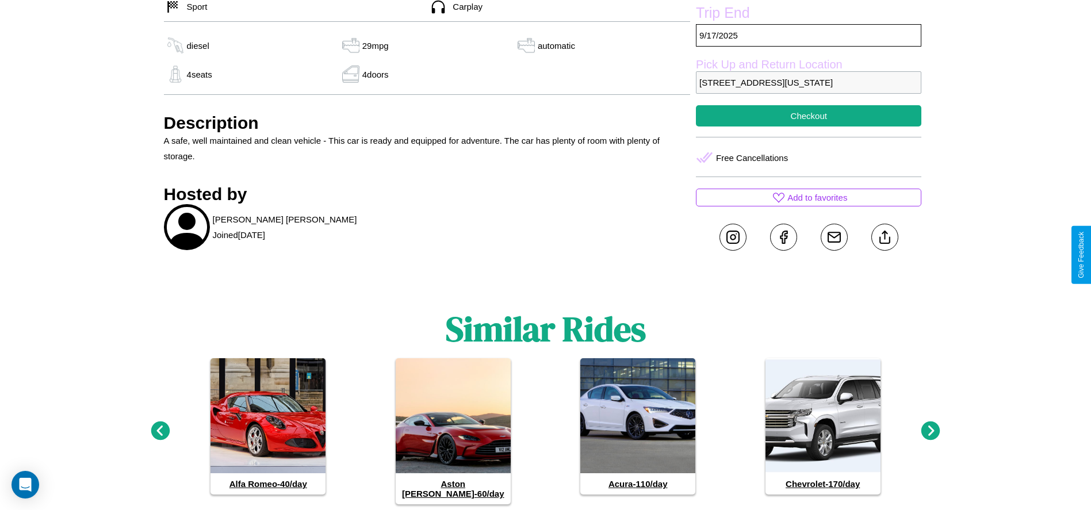
scroll to position [434, 0]
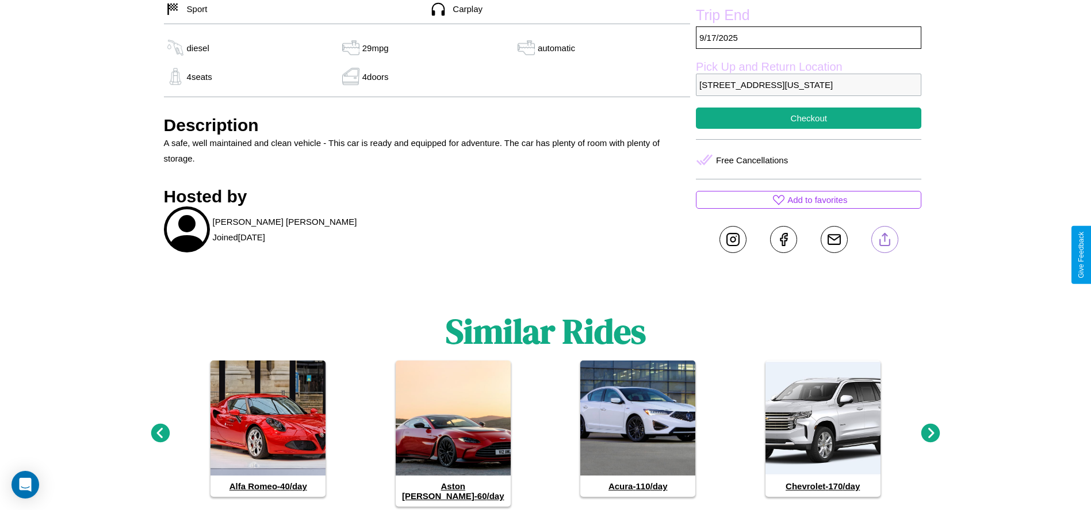
click at [884, 242] on line at bounding box center [884, 237] width 0 height 8
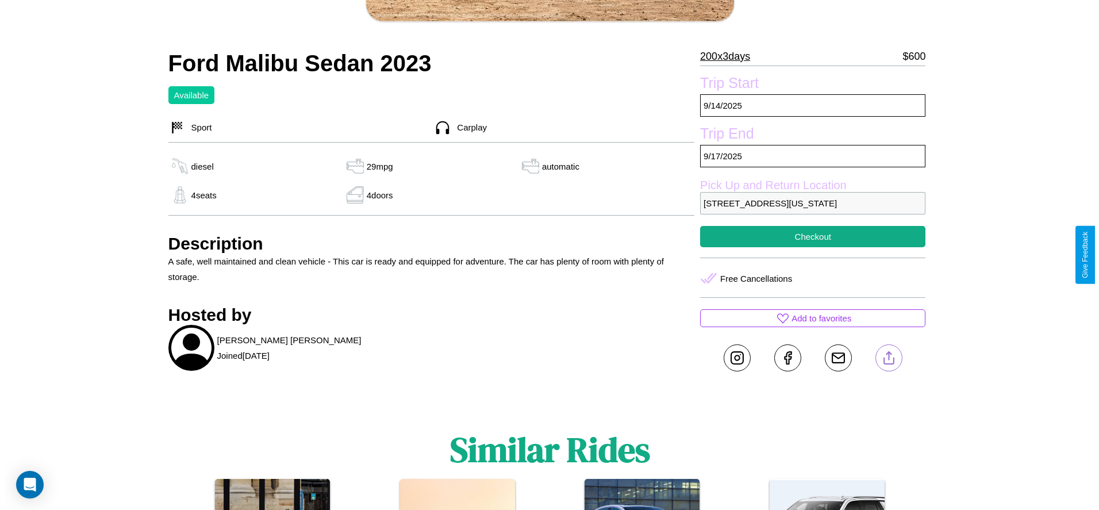
scroll to position [312, 0]
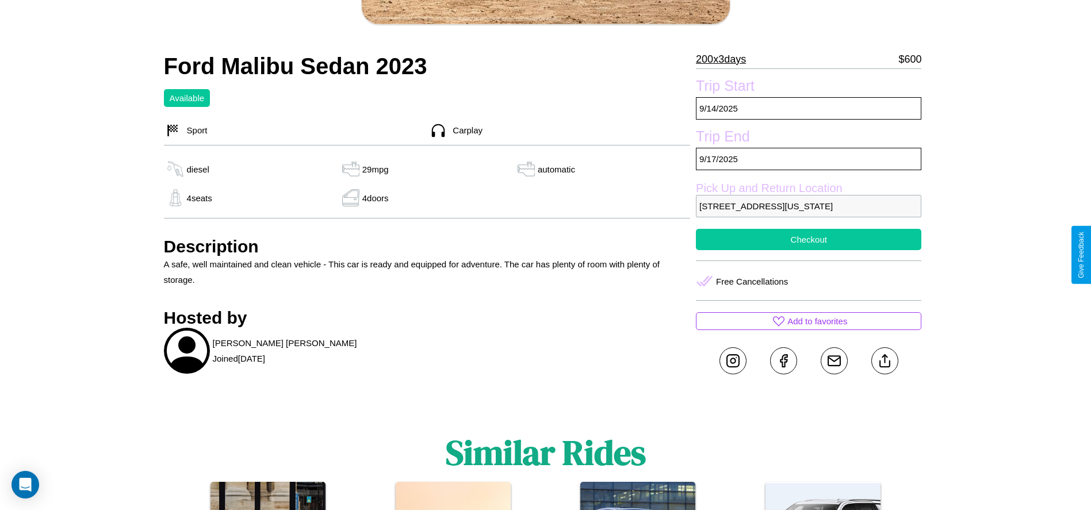
click at [808, 250] on button "Checkout" at bounding box center [808, 239] width 225 height 21
